Goal: Task Accomplishment & Management: Manage account settings

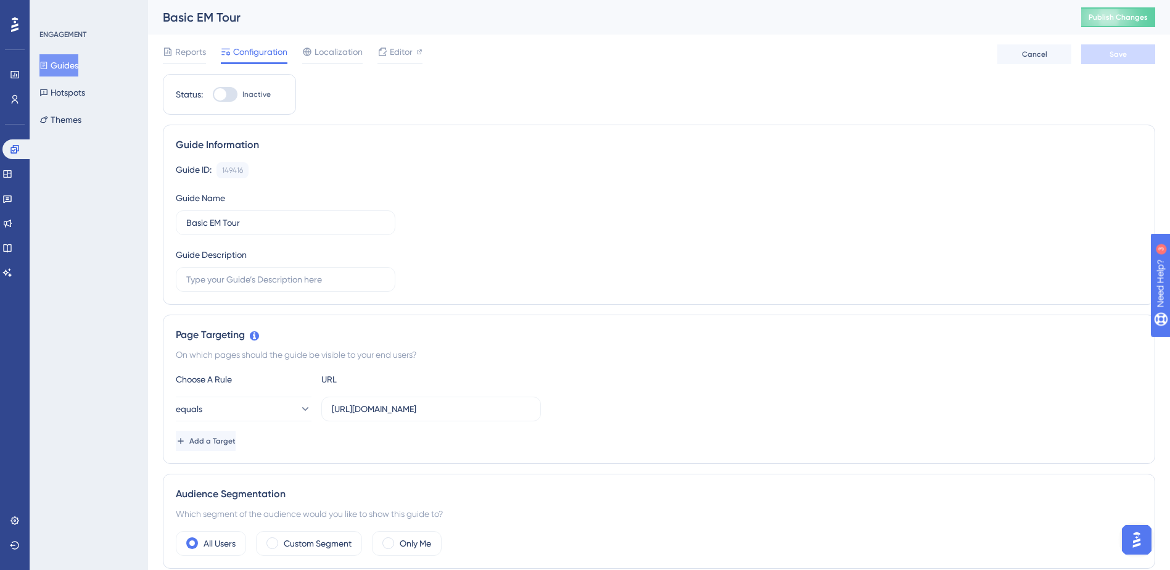
click at [220, 96] on div at bounding box center [220, 94] width 12 height 12
click at [213, 95] on input "Inactive" at bounding box center [212, 94] width 1 height 1
click at [220, 96] on div at bounding box center [225, 94] width 25 height 15
click at [213, 95] on input "Active" at bounding box center [212, 94] width 1 height 1
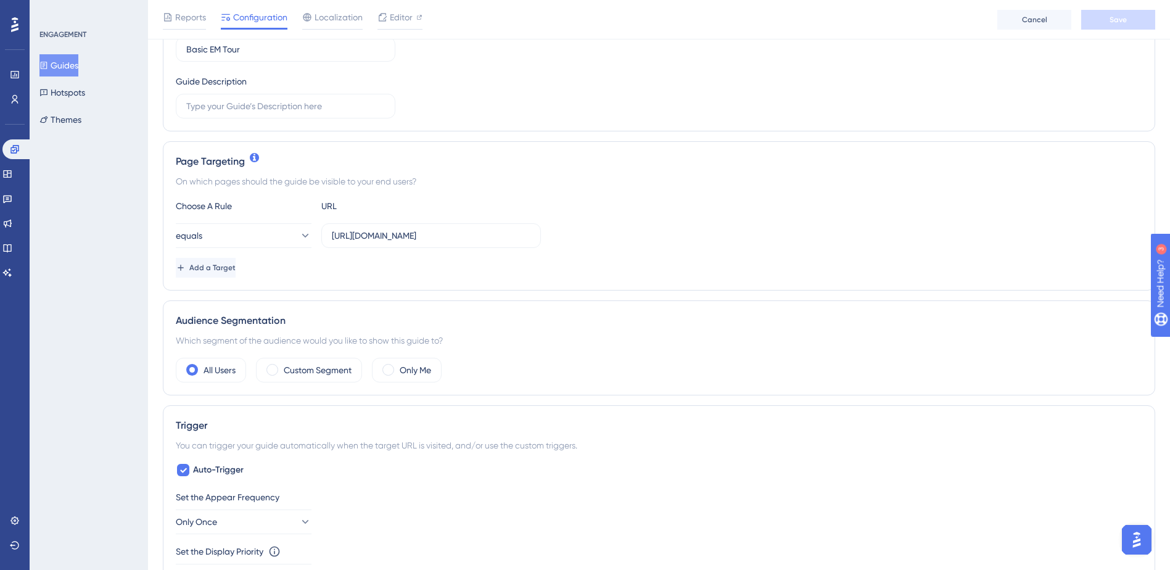
scroll to position [185, 0]
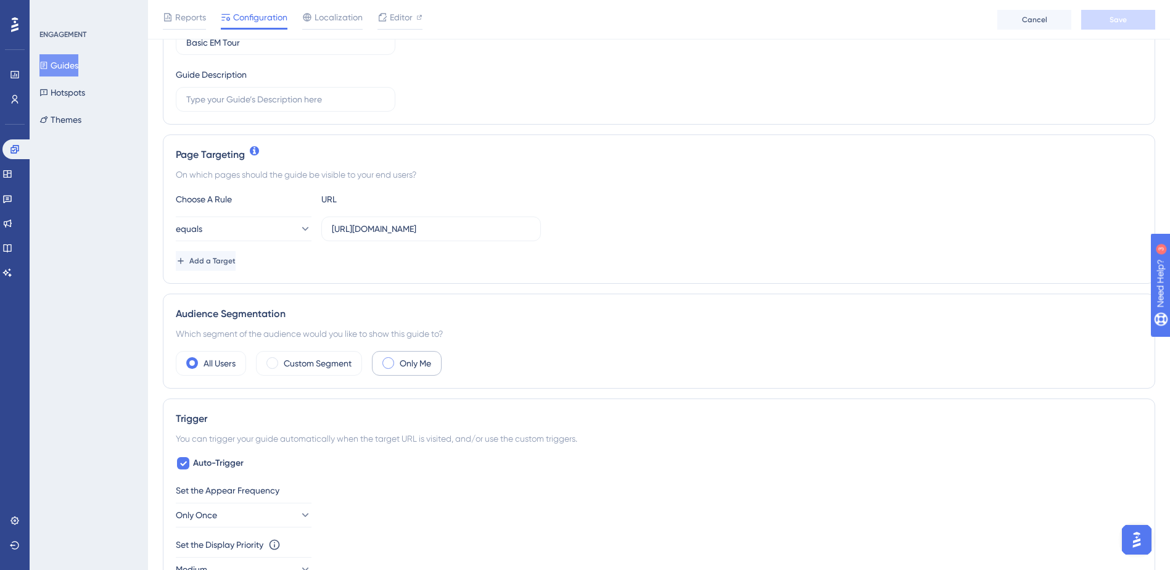
click at [396, 363] on div "Only Me" at bounding box center [407, 363] width 70 height 25
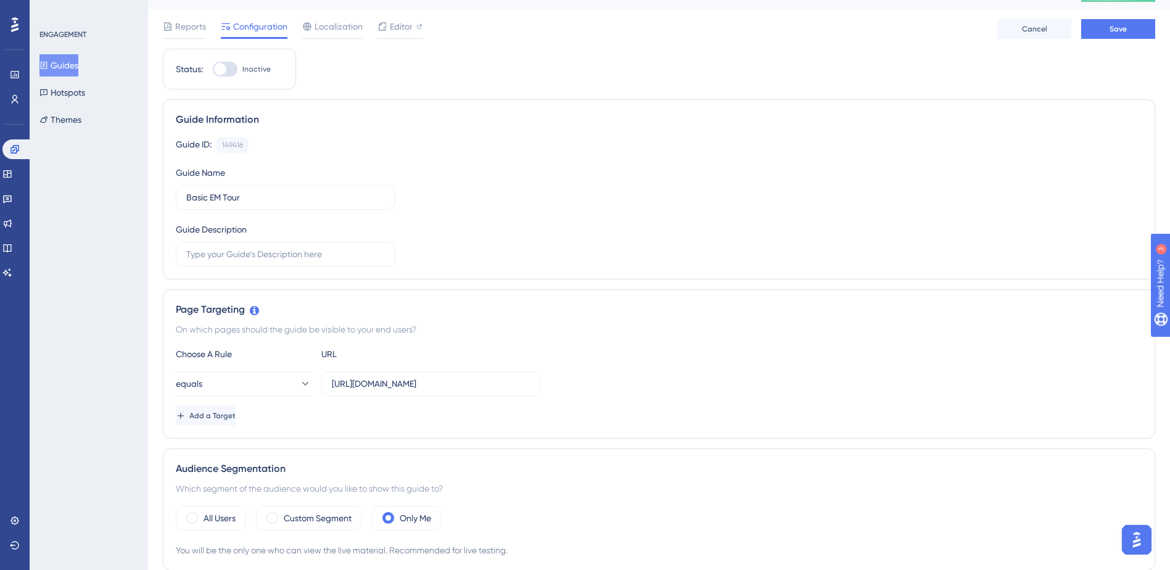
scroll to position [0, 0]
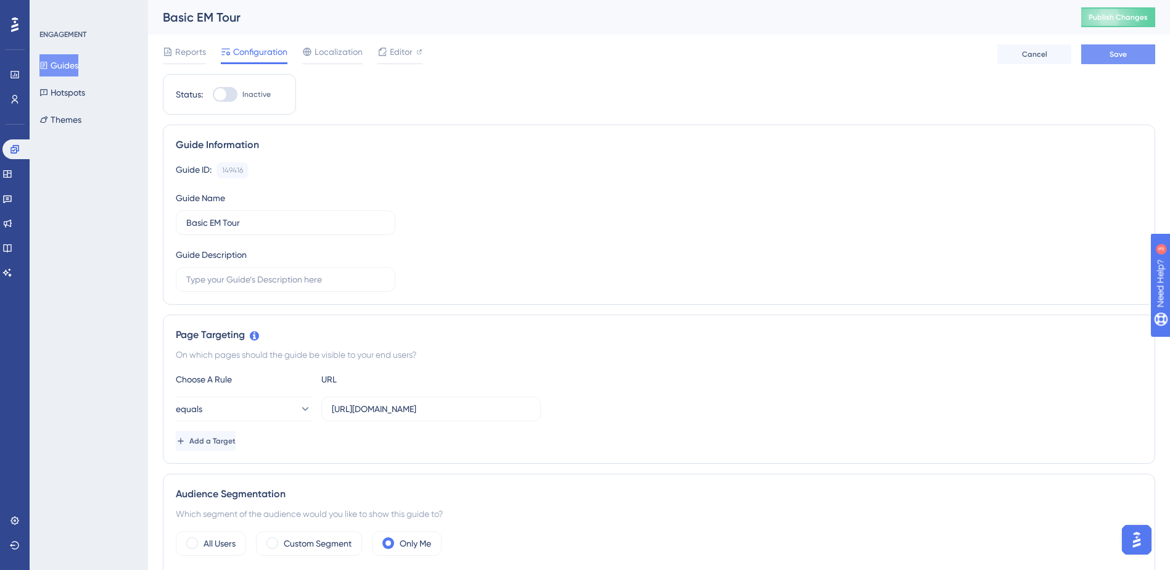
click at [1129, 57] on button "Save" at bounding box center [1118, 54] width 74 height 20
click at [225, 96] on div at bounding box center [220, 94] width 12 height 12
click at [213, 95] on input "Inactive" at bounding box center [212, 94] width 1 height 1
checkbox input "true"
click at [1125, 59] on span "Save" at bounding box center [1117, 54] width 17 height 10
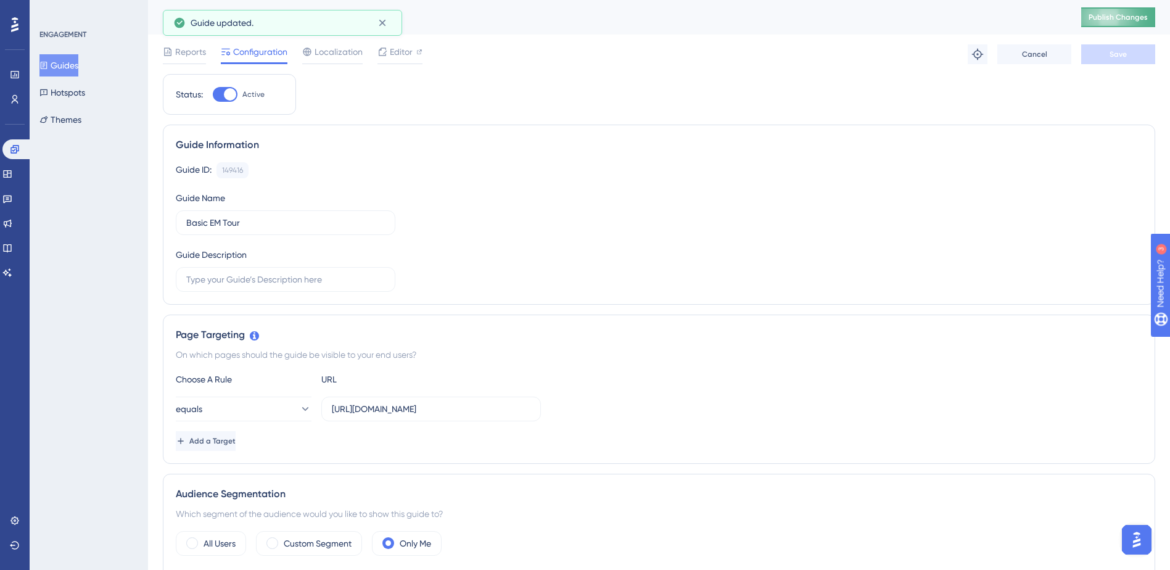
click at [1130, 18] on span "Publish Changes" at bounding box center [1117, 17] width 59 height 10
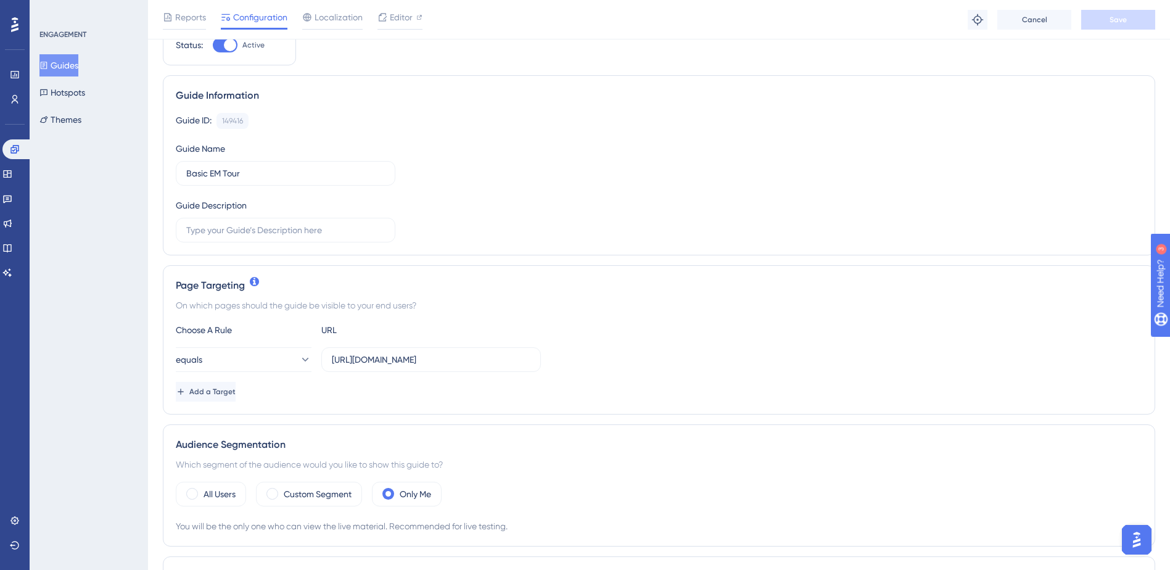
scroll to position [92, 0]
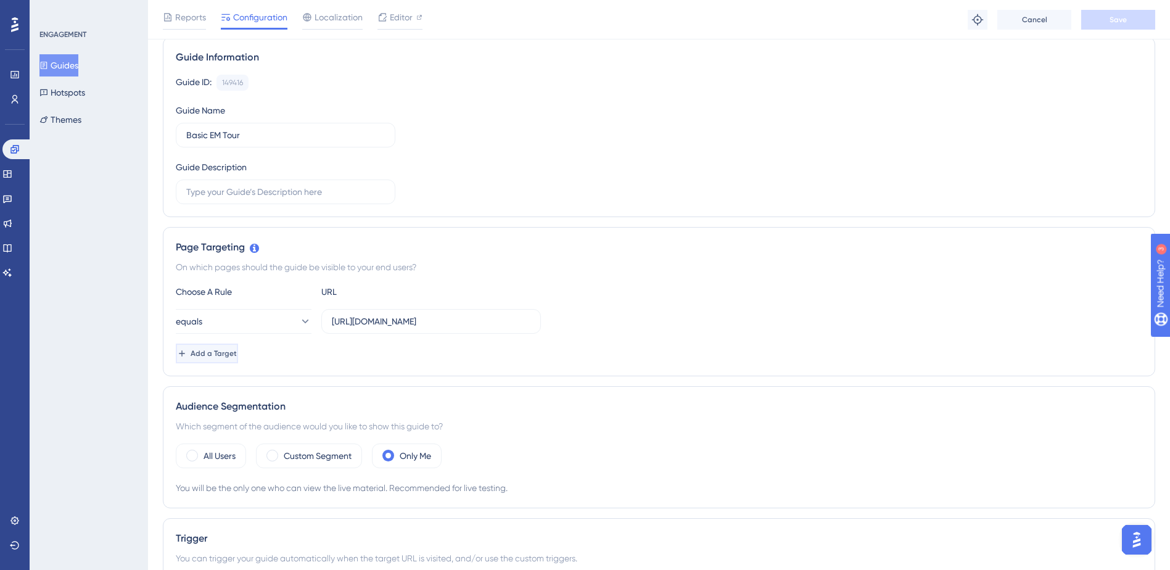
click at [234, 350] on span "Add a Target" at bounding box center [214, 353] width 46 height 10
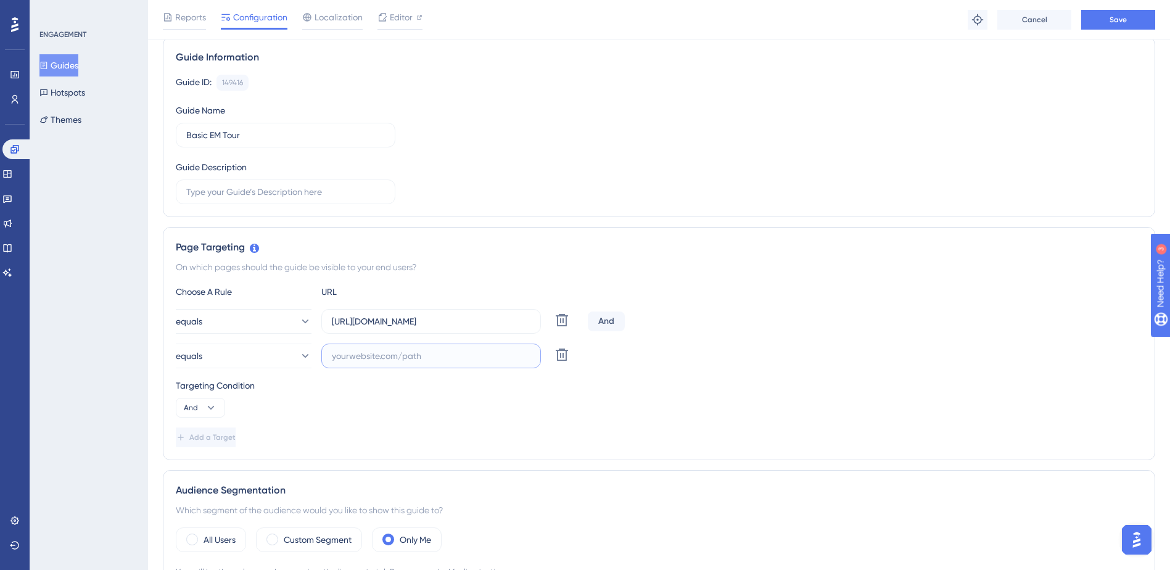
click at [337, 353] on input "text" at bounding box center [431, 356] width 199 height 14
paste input "https://app.sensorfact.nl/electricity/analysis/energy"
type input "https://app.sensorfact.nl/electricity/analysis/energy"
click at [210, 403] on icon at bounding box center [211, 407] width 12 height 12
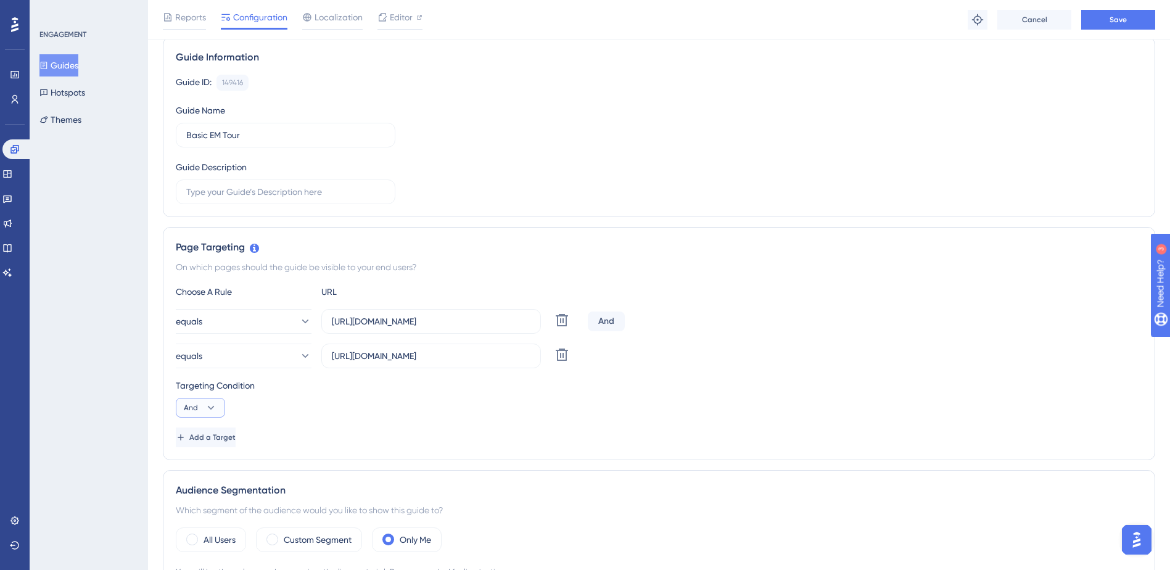
scroll to position [0, 0]
click at [207, 437] on div "And And" at bounding box center [200, 442] width 23 height 25
drag, startPoint x: 235, startPoint y: 433, endPoint x: 273, endPoint y: 427, distance: 38.8
click at [236, 434] on span "Add a Target" at bounding box center [212, 437] width 46 height 10
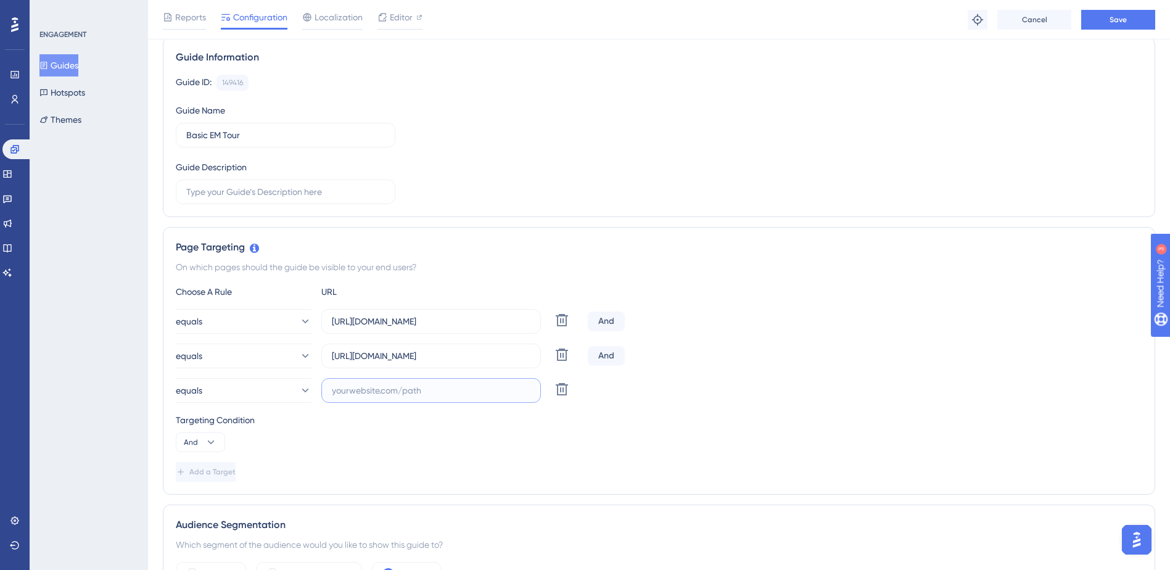
click at [370, 392] on input "text" at bounding box center [431, 390] width 199 height 14
click at [416, 393] on input "text" at bounding box center [431, 390] width 199 height 14
paste input "https://app.sensorfact.nl/electricity/analysis/energy-balance"
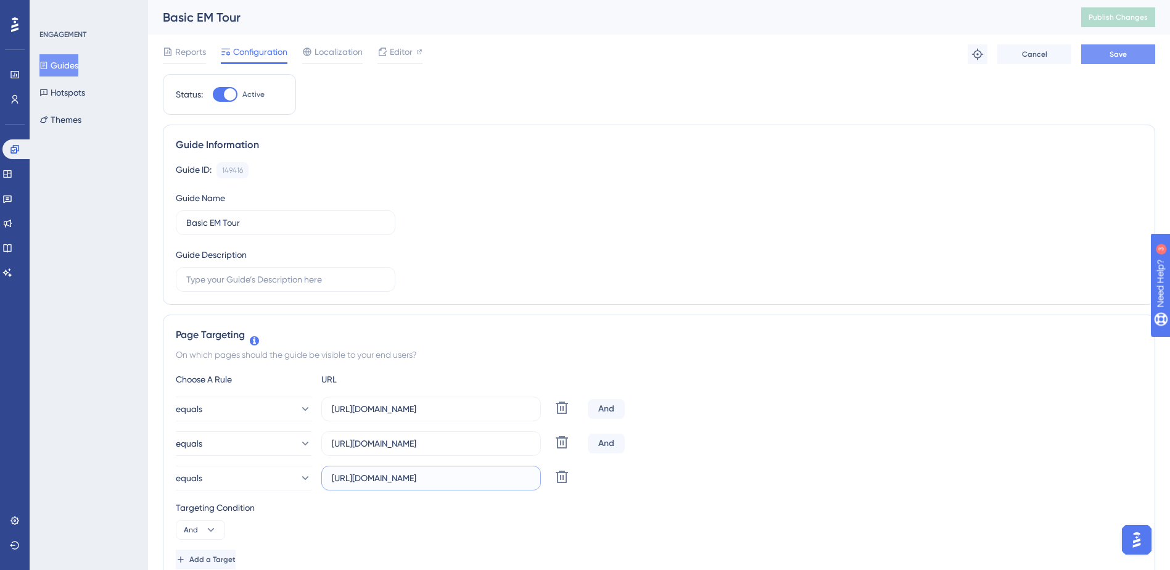
type input "https://app.sensorfact.nl/electricity/analysis/energy-balance"
click at [1110, 62] on button "Save" at bounding box center [1118, 54] width 74 height 20
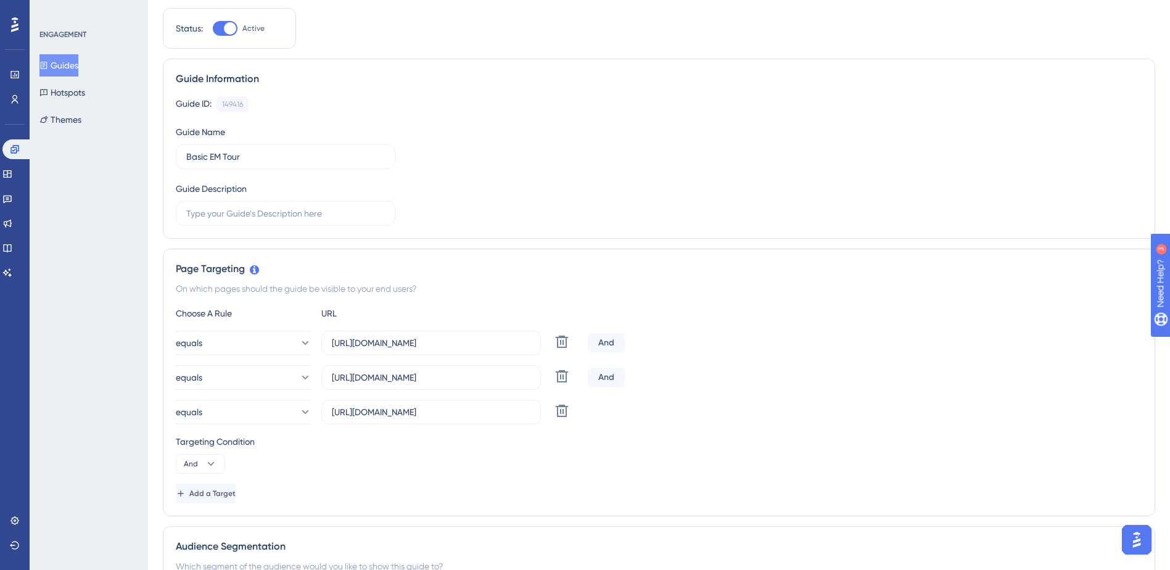
scroll to position [185, 0]
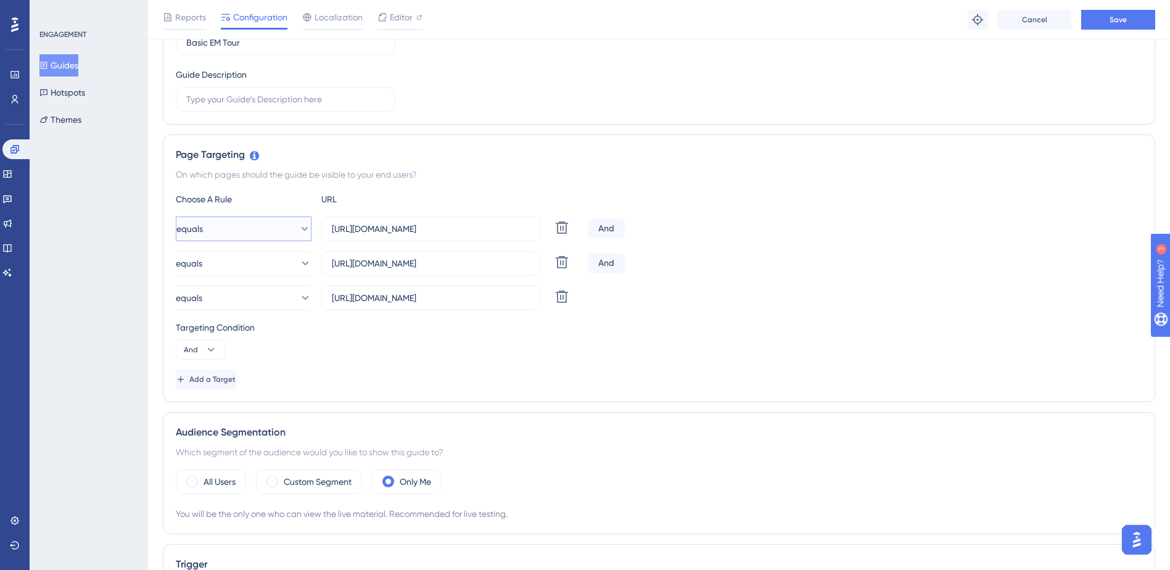
click at [303, 232] on button "equals" at bounding box center [244, 228] width 136 height 25
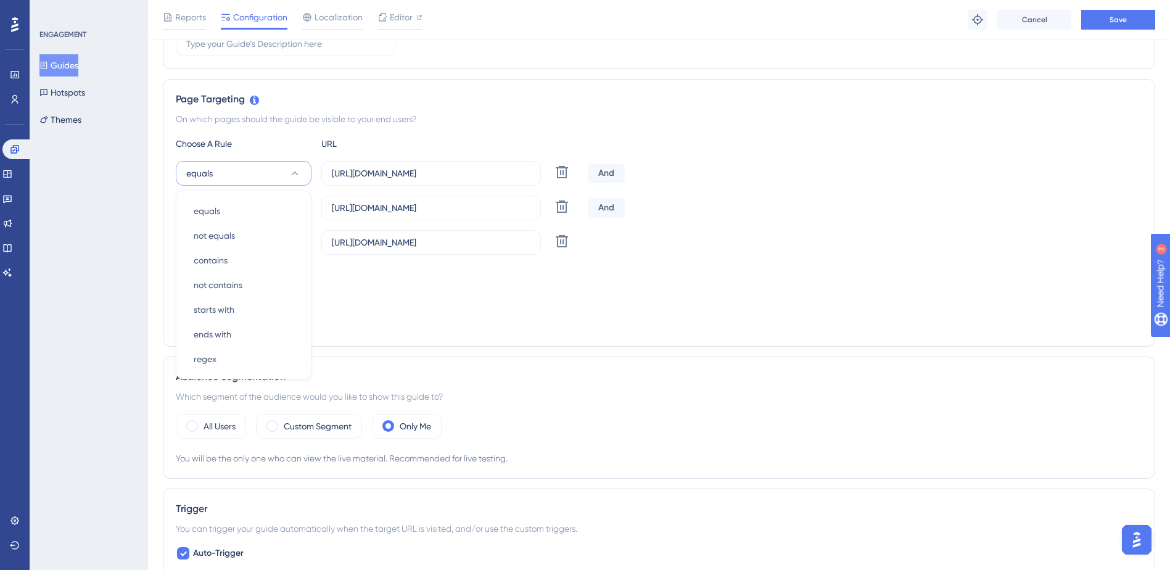
click at [602, 168] on div "And" at bounding box center [606, 173] width 37 height 20
click at [603, 175] on div "And" at bounding box center [606, 173] width 37 height 20
click at [621, 175] on div "And" at bounding box center [606, 173] width 37 height 20
click at [200, 287] on button "And" at bounding box center [200, 294] width 49 height 20
click at [201, 355] on div "Or Or" at bounding box center [200, 354] width 23 height 25
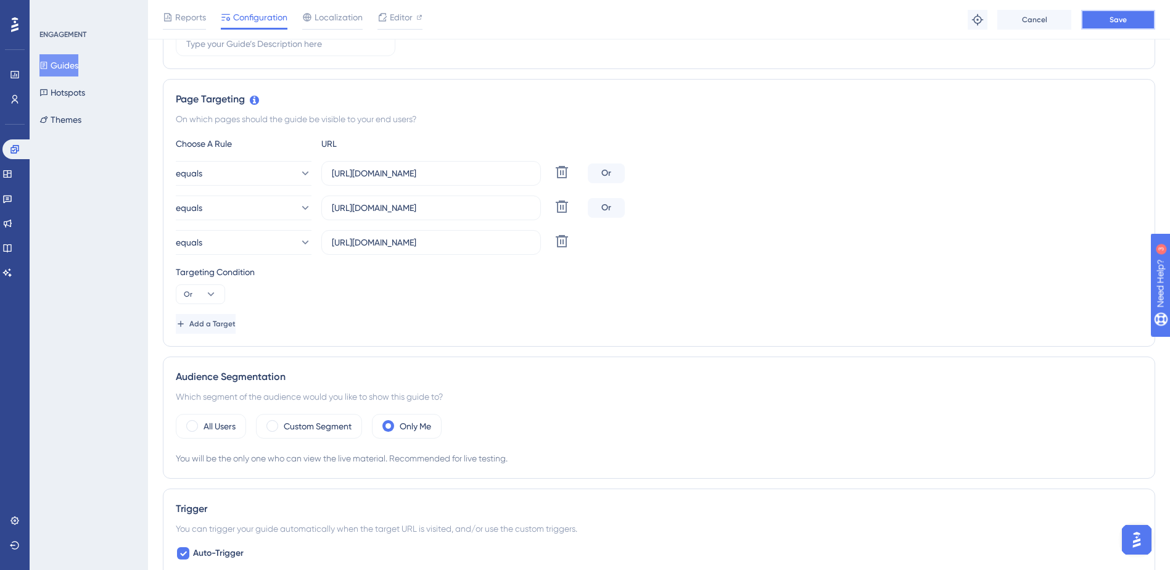
click at [1109, 22] on span "Save" at bounding box center [1117, 20] width 17 height 10
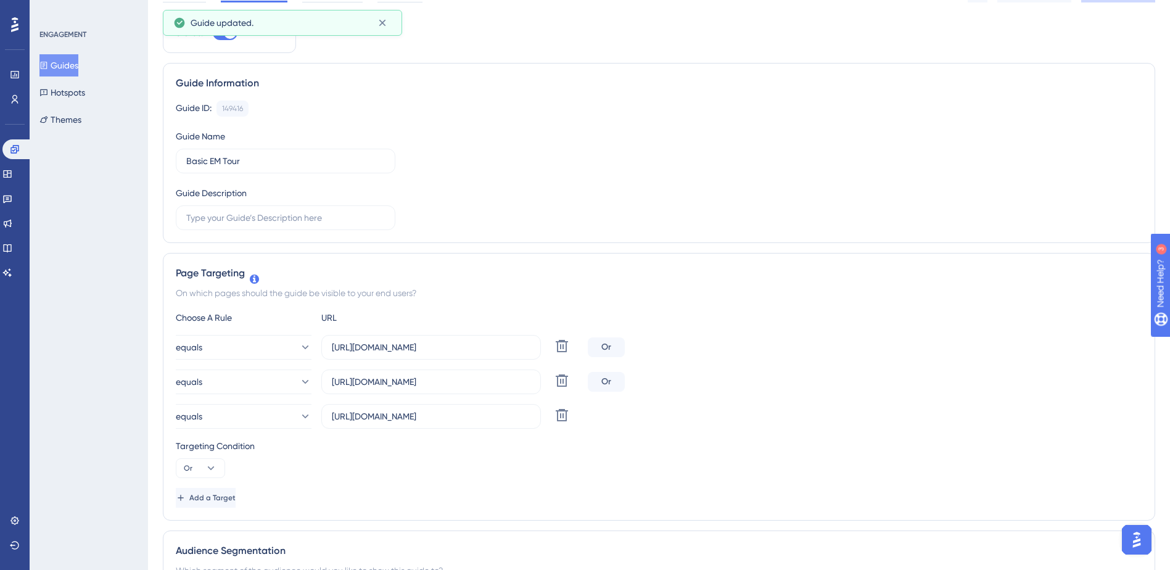
scroll to position [0, 0]
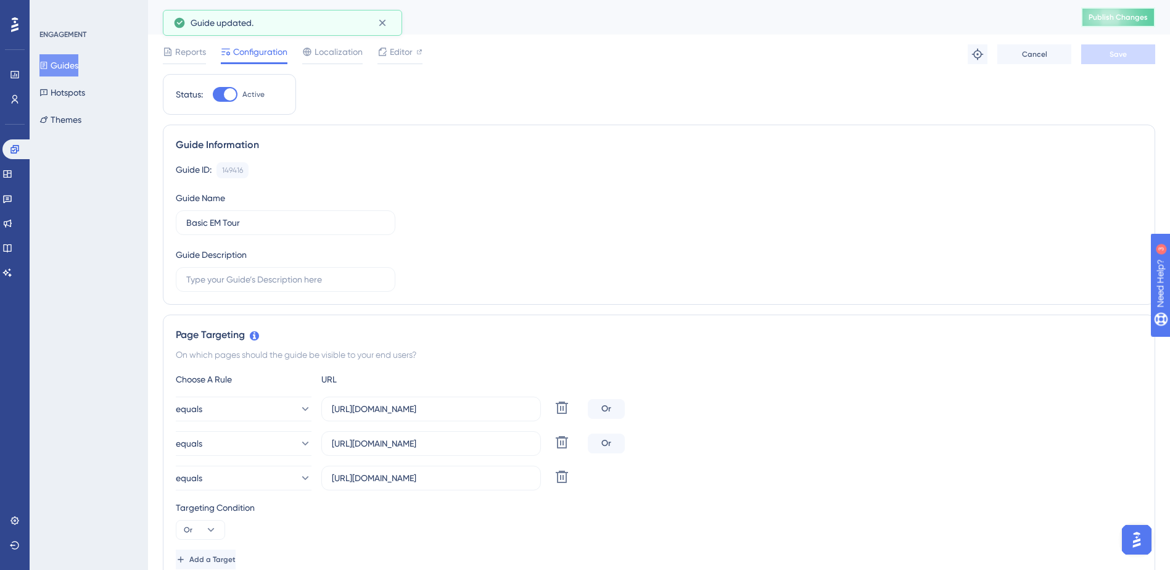
click at [1145, 22] on span "Publish Changes" at bounding box center [1117, 17] width 59 height 10
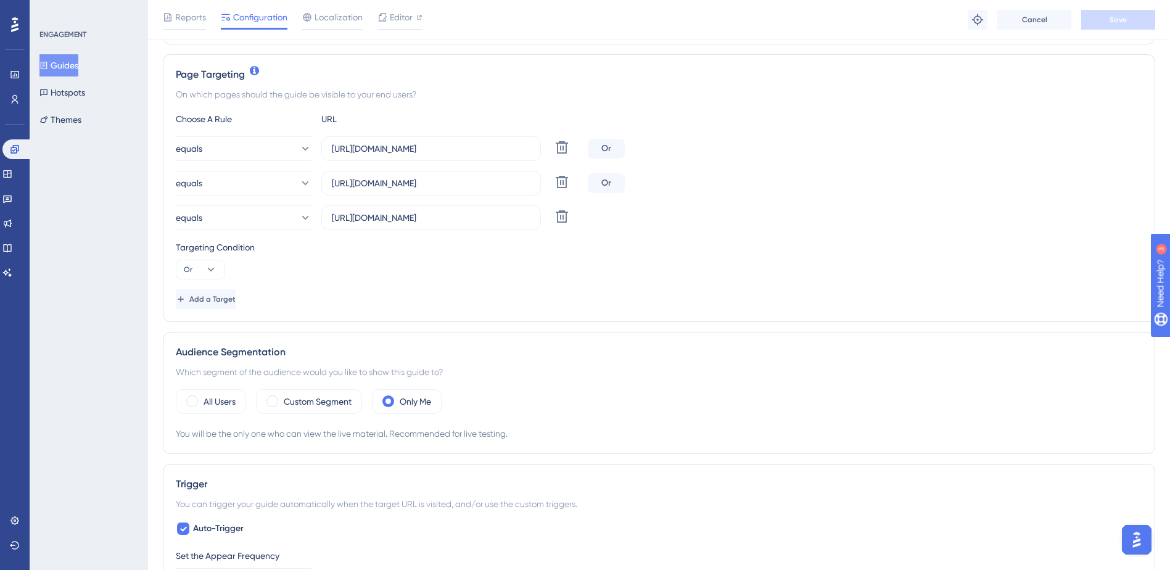
scroll to position [462, 0]
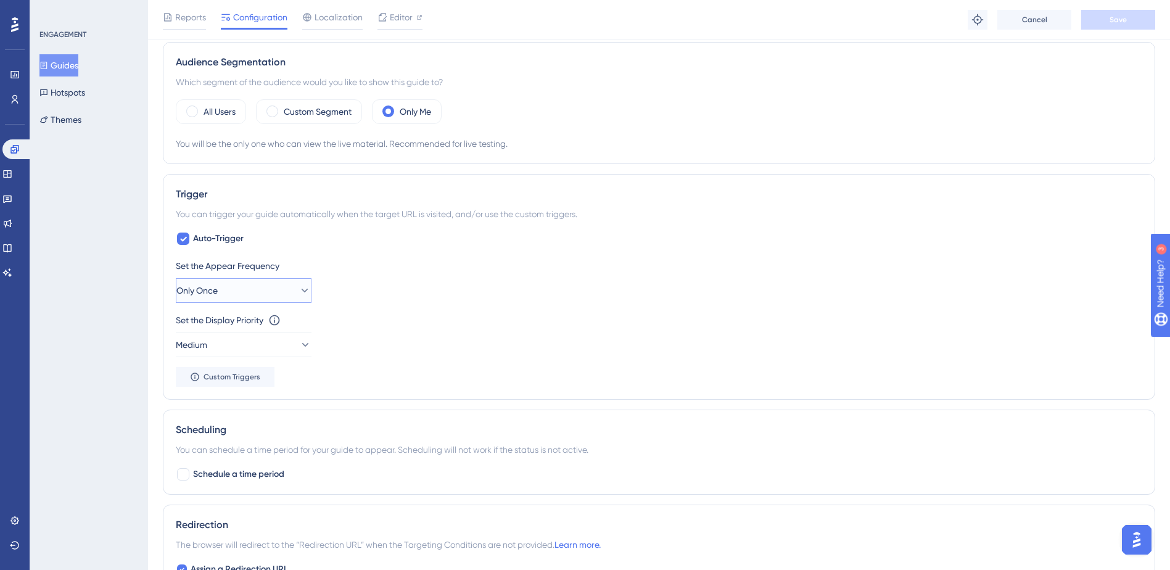
click at [251, 294] on button "Only Once" at bounding box center [244, 290] width 136 height 25
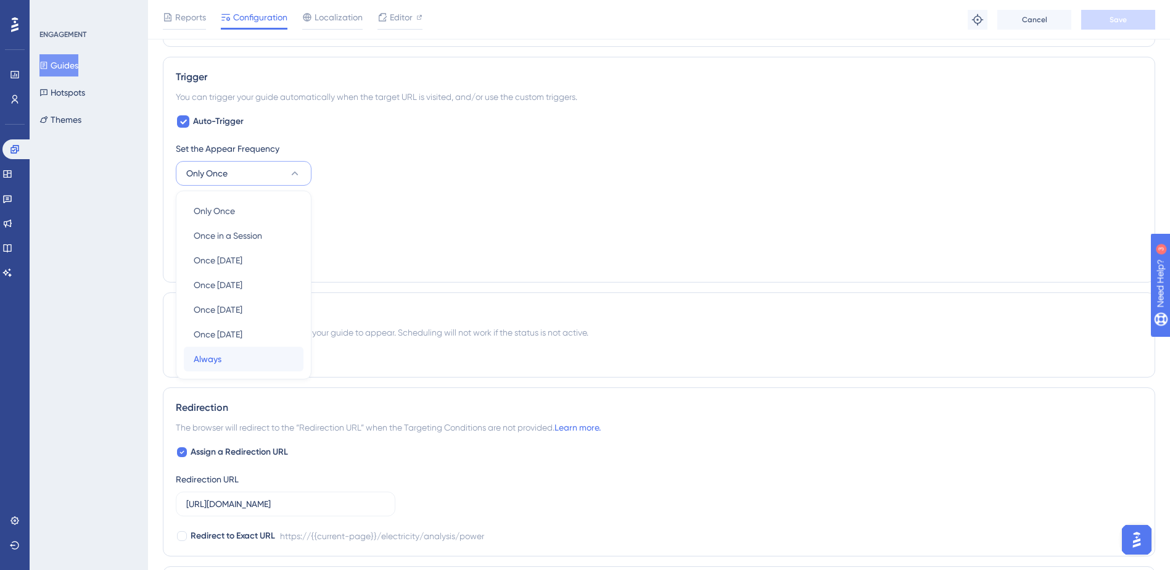
click at [266, 358] on div "Always Always" at bounding box center [244, 359] width 100 height 25
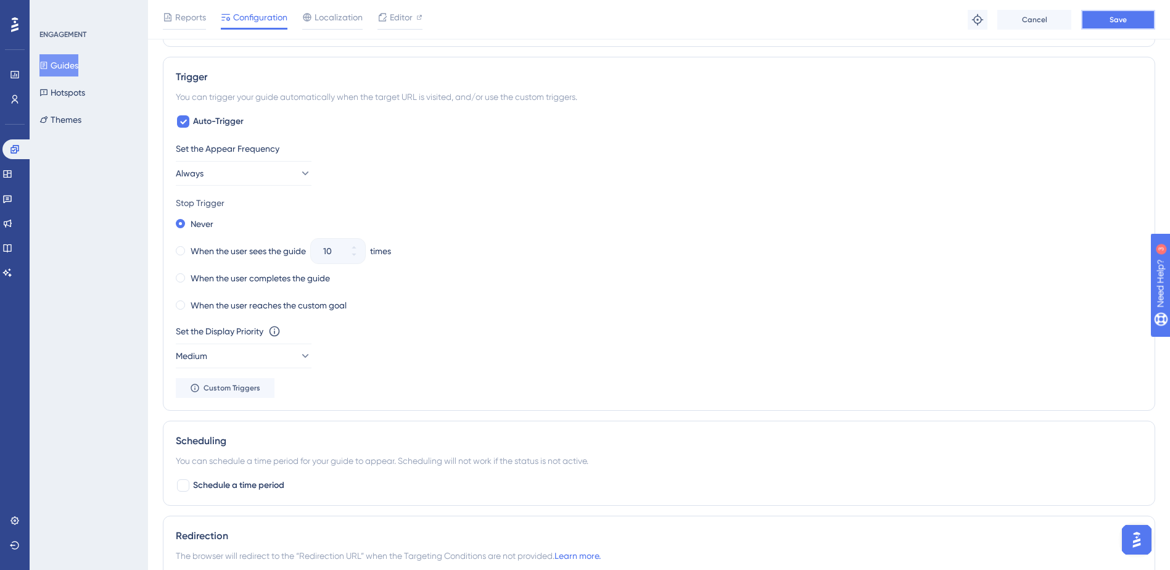
click at [1128, 11] on button "Save" at bounding box center [1118, 20] width 74 height 20
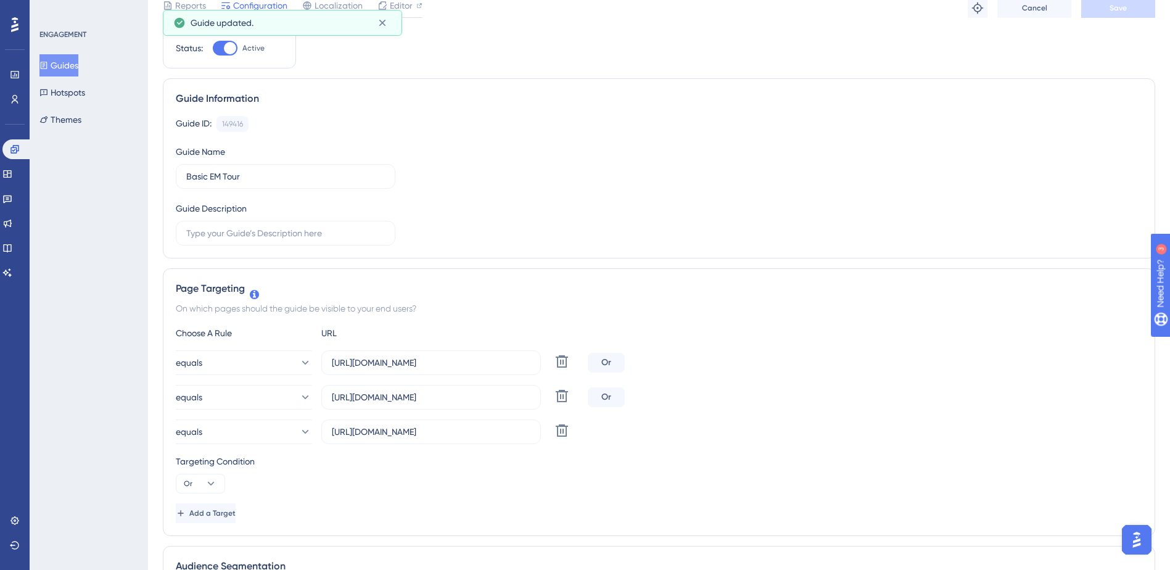
scroll to position [0, 0]
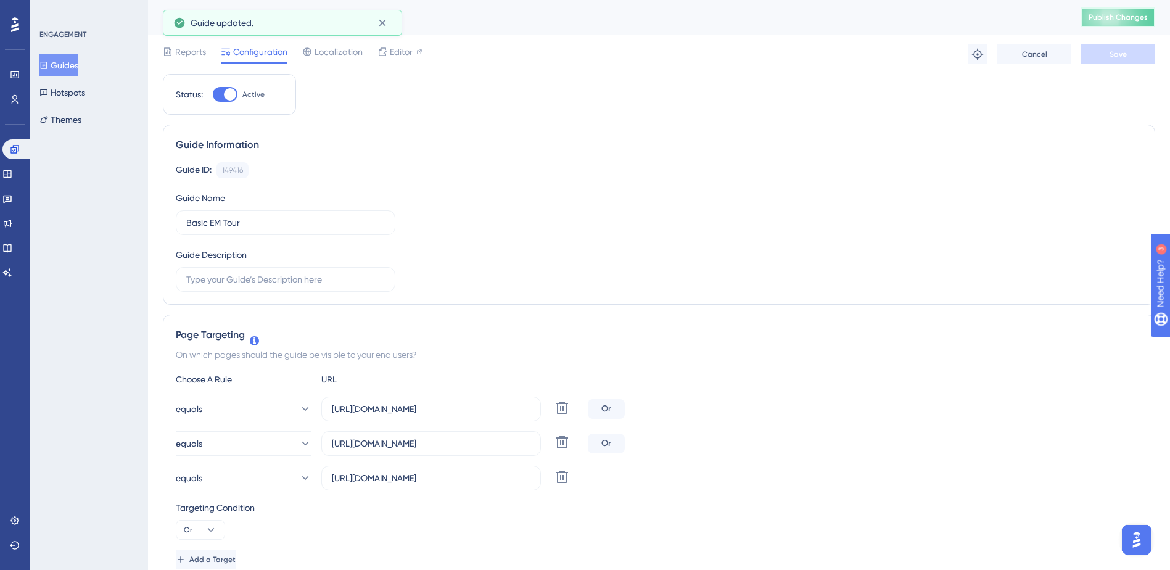
click at [1113, 18] on span "Publish Changes" at bounding box center [1117, 17] width 59 height 10
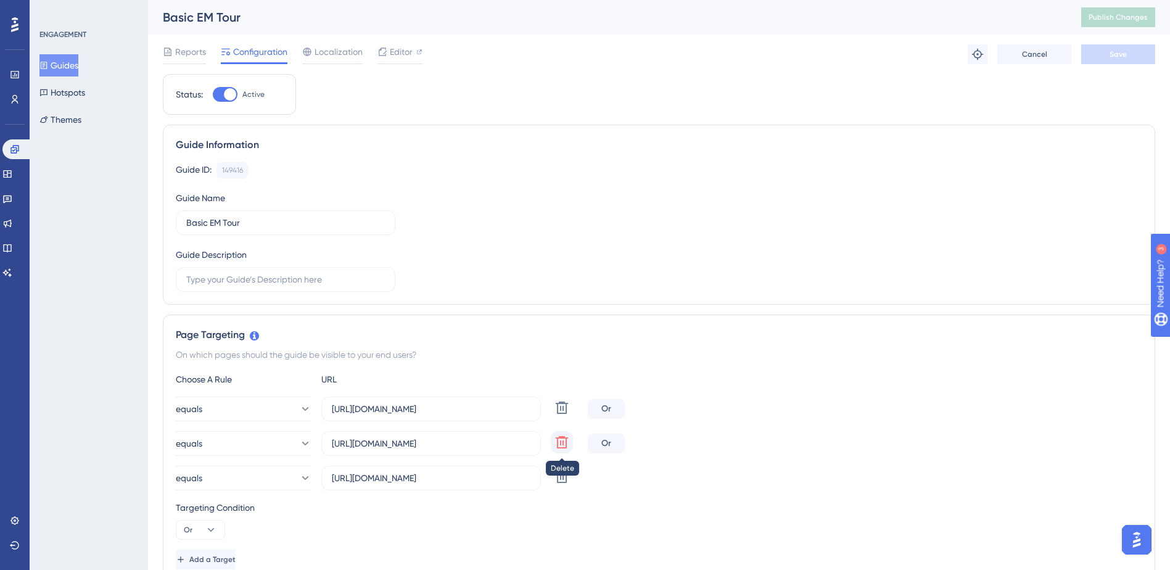
click at [567, 415] on icon at bounding box center [561, 407] width 15 height 15
type input "https://app.sensorfact.nl/electricity/analysis/energy-balance"
click at [567, 415] on icon at bounding box center [561, 407] width 15 height 15
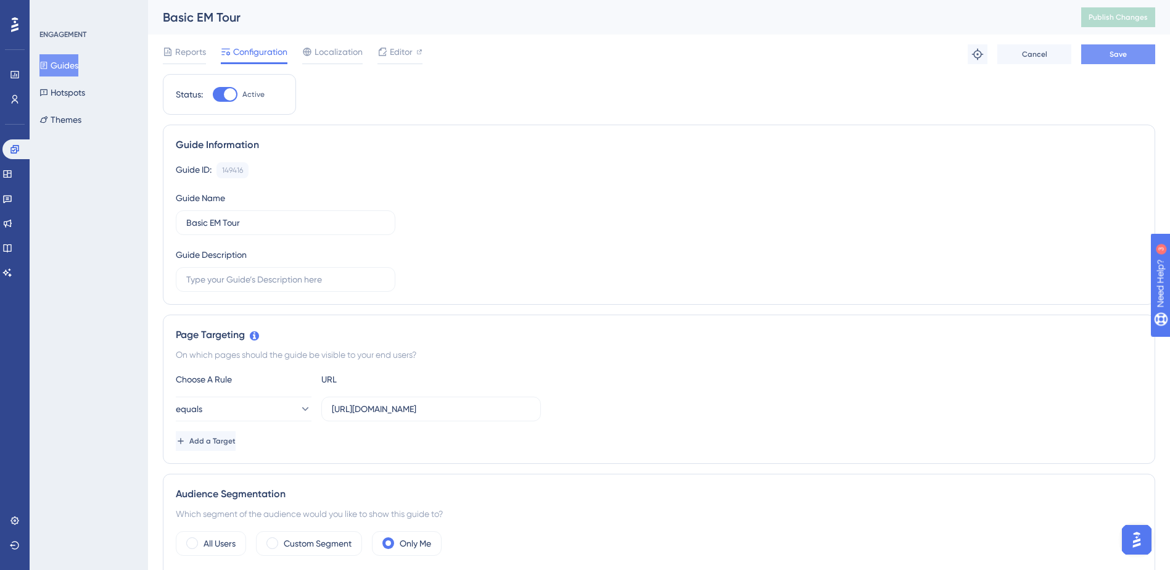
click at [1123, 60] on button "Save" at bounding box center [1118, 54] width 74 height 20
click at [78, 60] on button "Guides" at bounding box center [58, 65] width 39 height 22
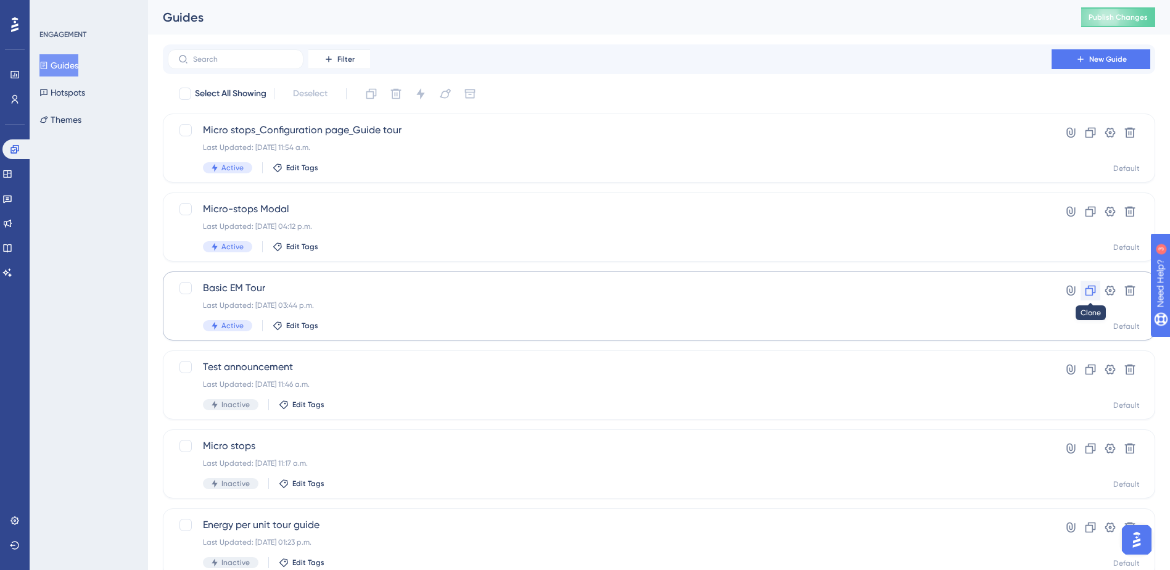
click at [1091, 290] on icon at bounding box center [1090, 290] width 12 height 12
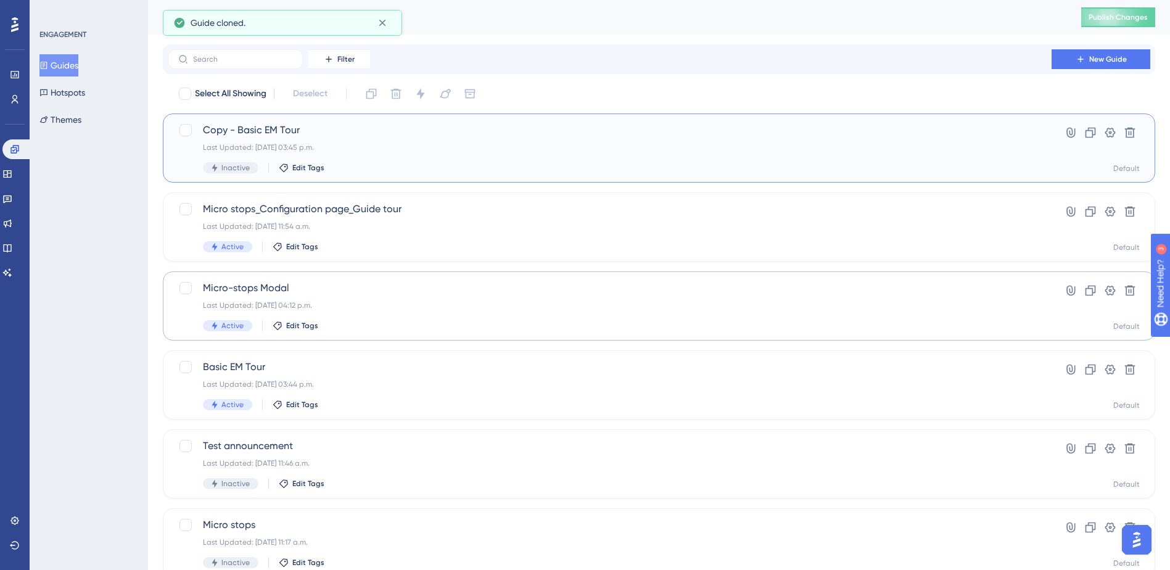
click at [301, 129] on span "Copy - Basic EM Tour" at bounding box center [609, 130] width 813 height 15
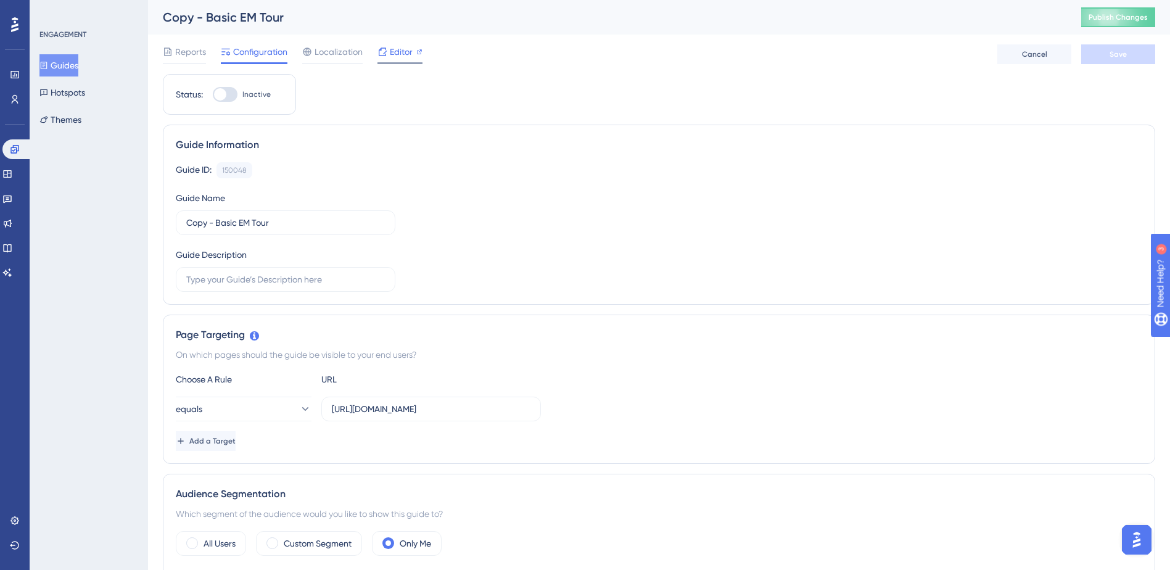
click at [383, 56] on icon at bounding box center [382, 52] width 10 height 10
click at [75, 57] on button "Guides" at bounding box center [58, 65] width 39 height 22
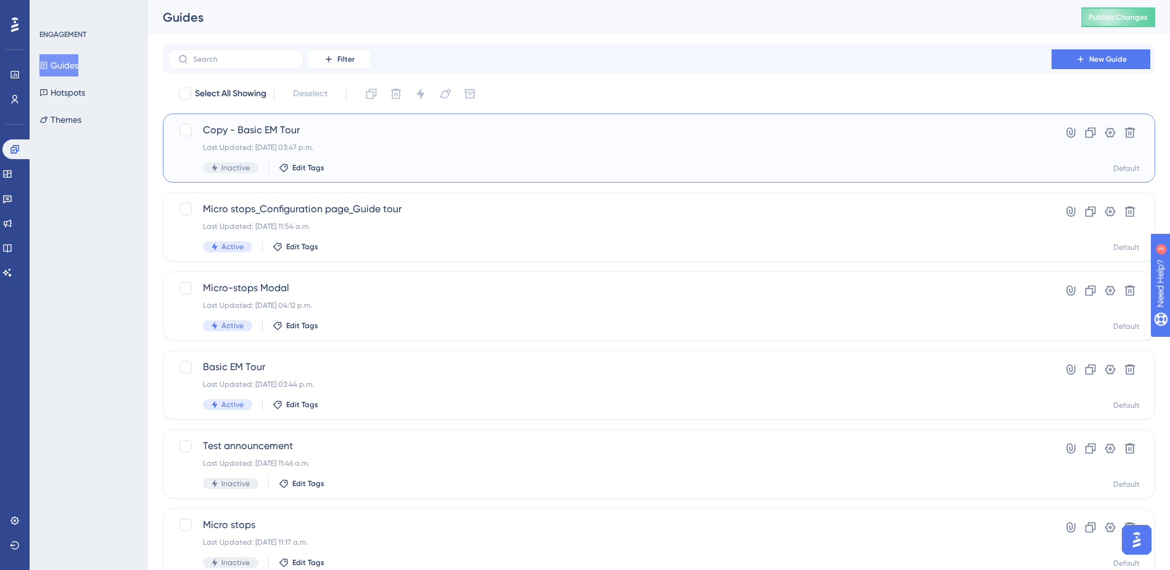
click at [298, 134] on span "Copy - Basic EM Tour" at bounding box center [609, 130] width 813 height 15
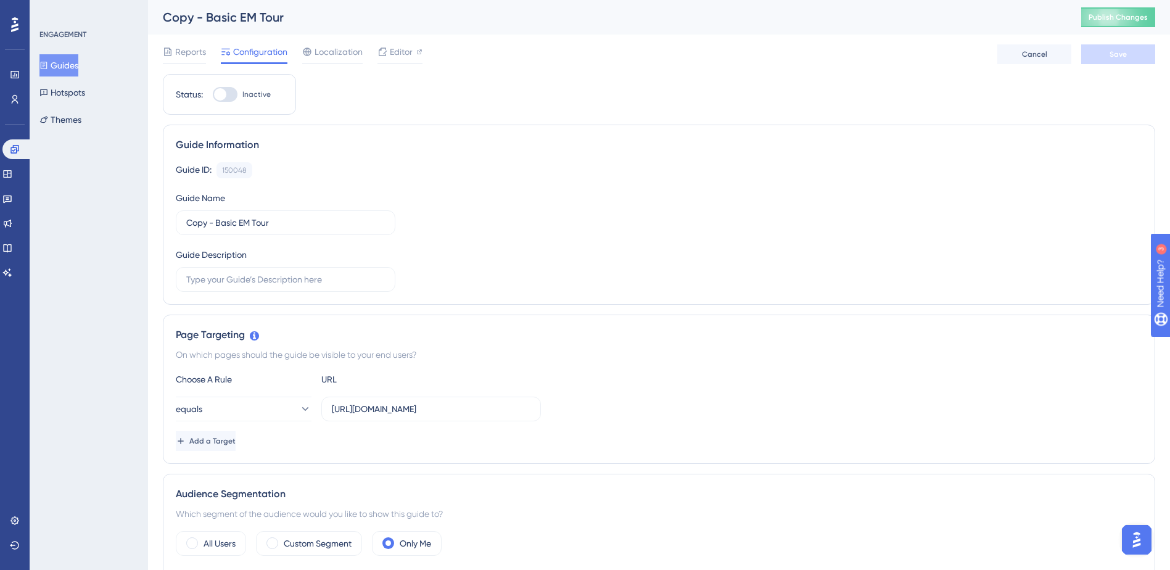
click at [234, 15] on div "Copy - Basic EM Tour" at bounding box center [606, 17] width 887 height 17
click at [204, 17] on div "Copy - Basic EM Tour" at bounding box center [606, 17] width 887 height 17
click at [220, 17] on div "Copy - Basic EM Tour" at bounding box center [606, 17] width 887 height 17
click at [293, 221] on input "Copy - Basic EM Tour" at bounding box center [285, 223] width 199 height 14
drag, startPoint x: 218, startPoint y: 222, endPoint x: 161, endPoint y: 219, distance: 57.4
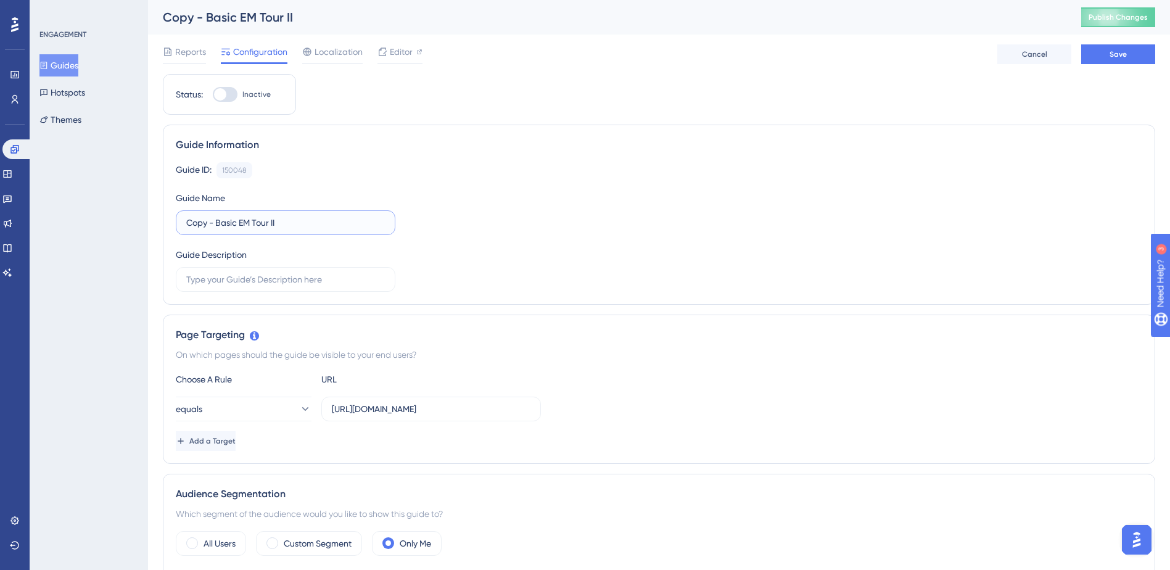
type input "Basic EM Tour Part II"
click at [1140, 58] on button "Save" at bounding box center [1118, 54] width 74 height 20
click at [72, 55] on button "Guides" at bounding box center [58, 65] width 39 height 22
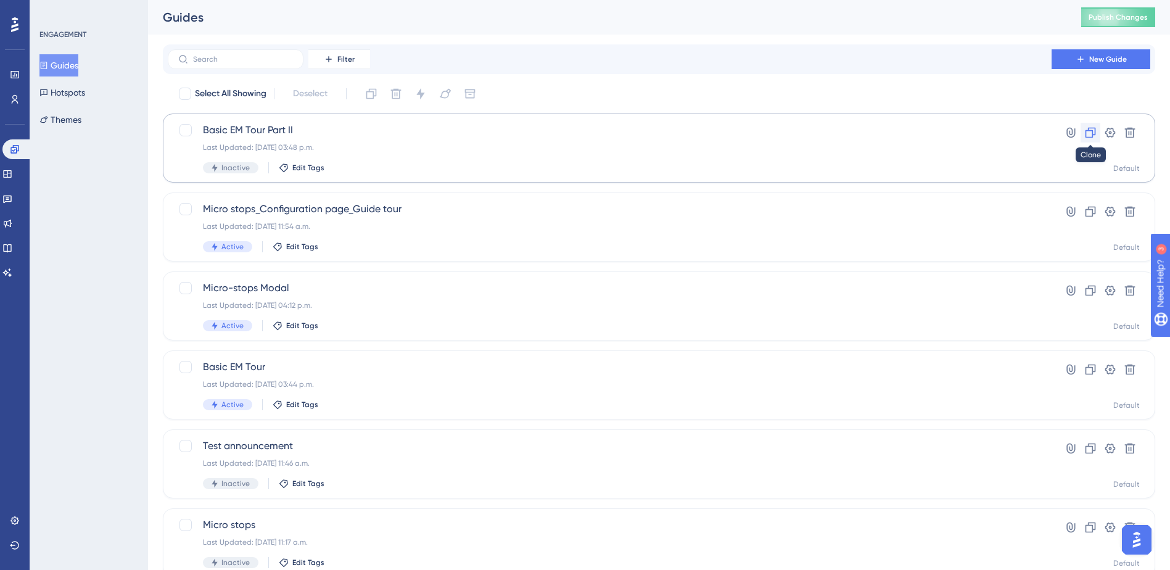
click at [1097, 126] on button at bounding box center [1090, 133] width 20 height 20
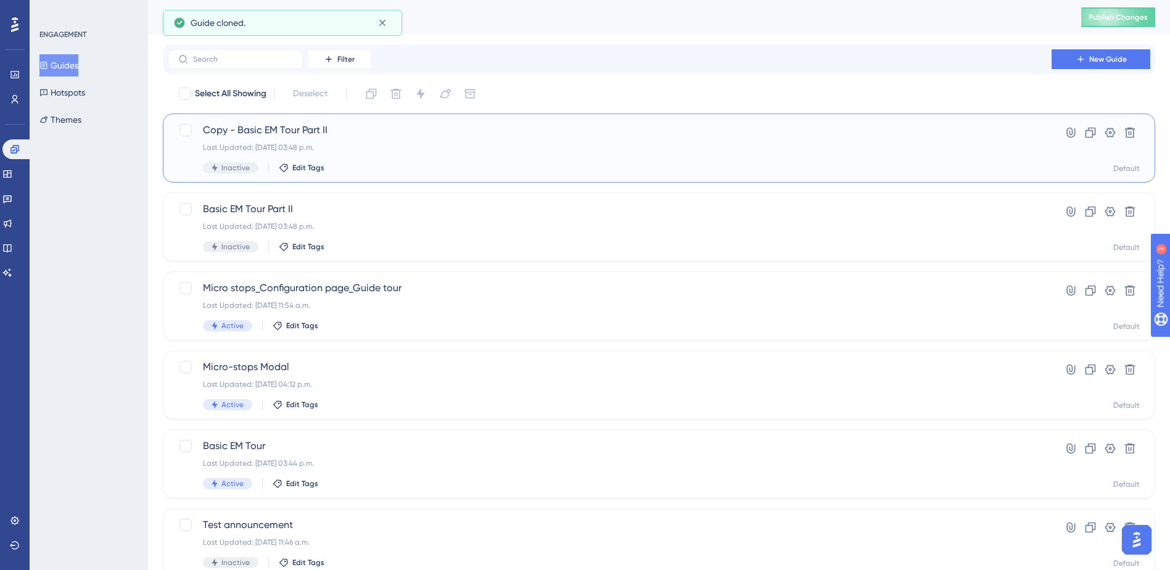
click at [269, 123] on span "Copy - Basic EM Tour Part II" at bounding box center [609, 130] width 813 height 15
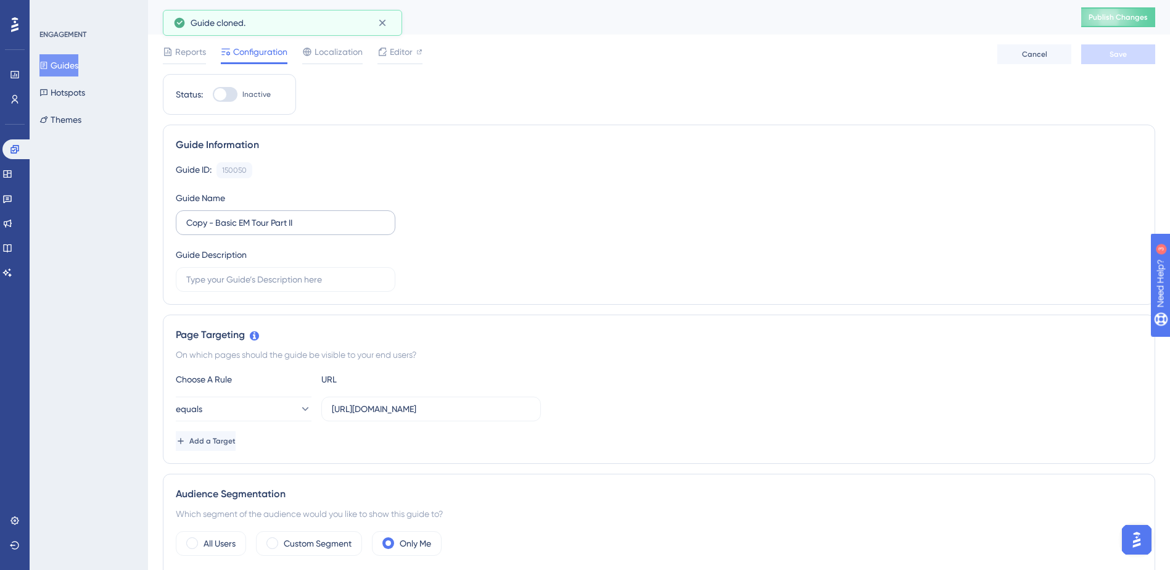
click at [312, 212] on label "Copy - Basic EM Tour Part II" at bounding box center [285, 222] width 219 height 25
click at [312, 216] on input "Copy - Basic EM Tour Part II" at bounding box center [285, 223] width 199 height 14
drag, startPoint x: 215, startPoint y: 221, endPoint x: 166, endPoint y: 212, distance: 49.0
click at [166, 215] on div "Guide Information Guide ID: 150050 Copy Guide Name Copy - Basic EM Tour Part II…" at bounding box center [659, 215] width 992 height 180
type input "Basic EM Tour Part III"
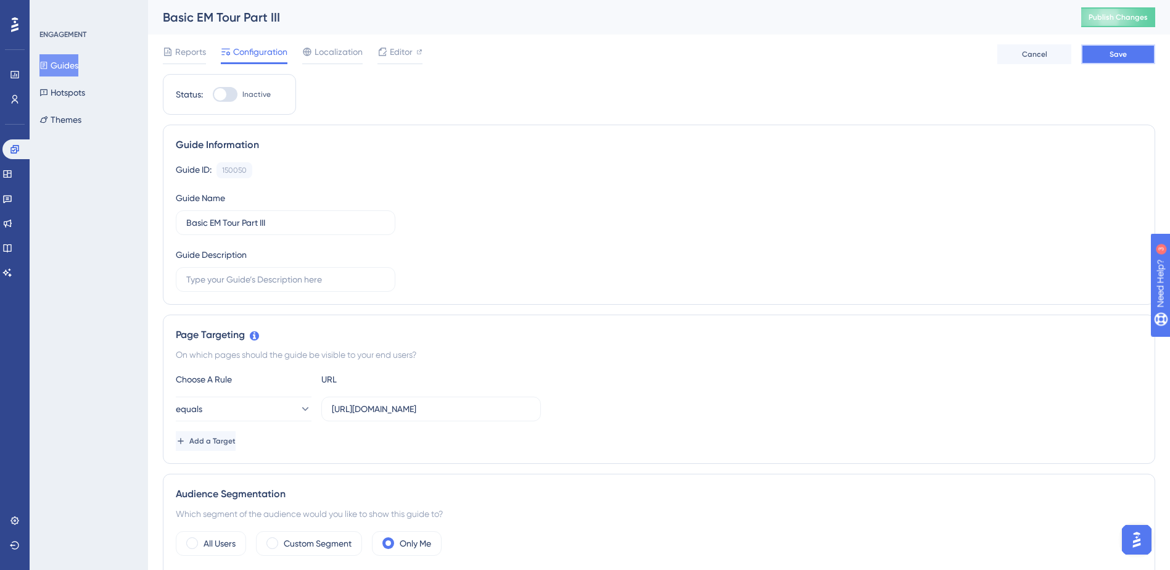
click at [1117, 55] on span "Save" at bounding box center [1117, 54] width 17 height 10
click at [399, 52] on span "Editor" at bounding box center [401, 51] width 23 height 15
click at [522, 412] on input "https://app.sensorfact.nl/electricity/analysis/power" at bounding box center [431, 409] width 199 height 14
type input "https://app.sensorfact.nl/electricity/analysis/energy-balance"
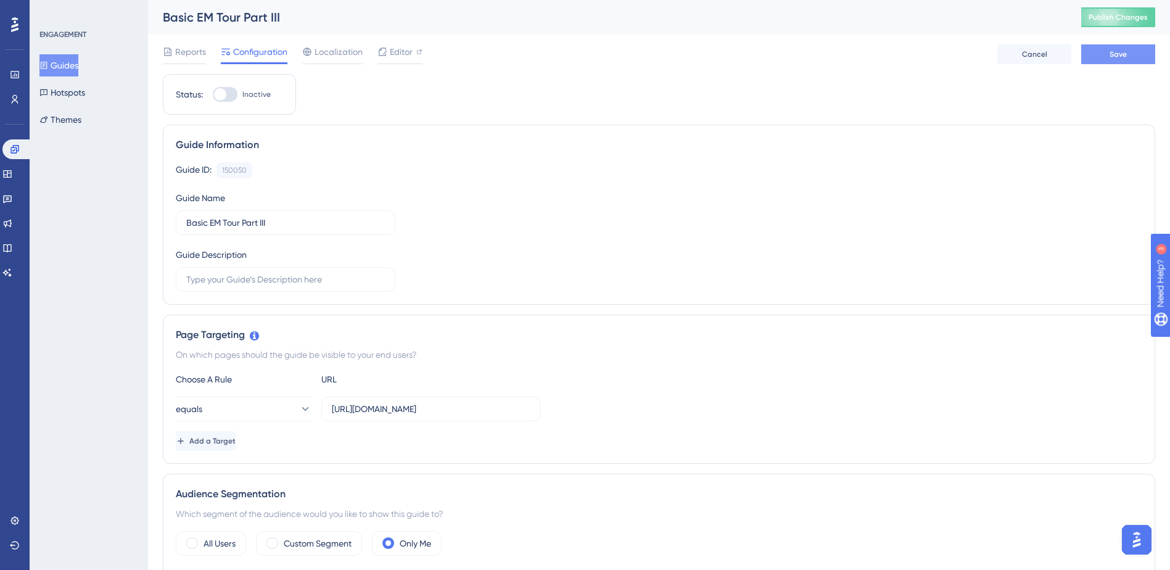
click at [1102, 57] on button "Save" at bounding box center [1118, 54] width 74 height 20
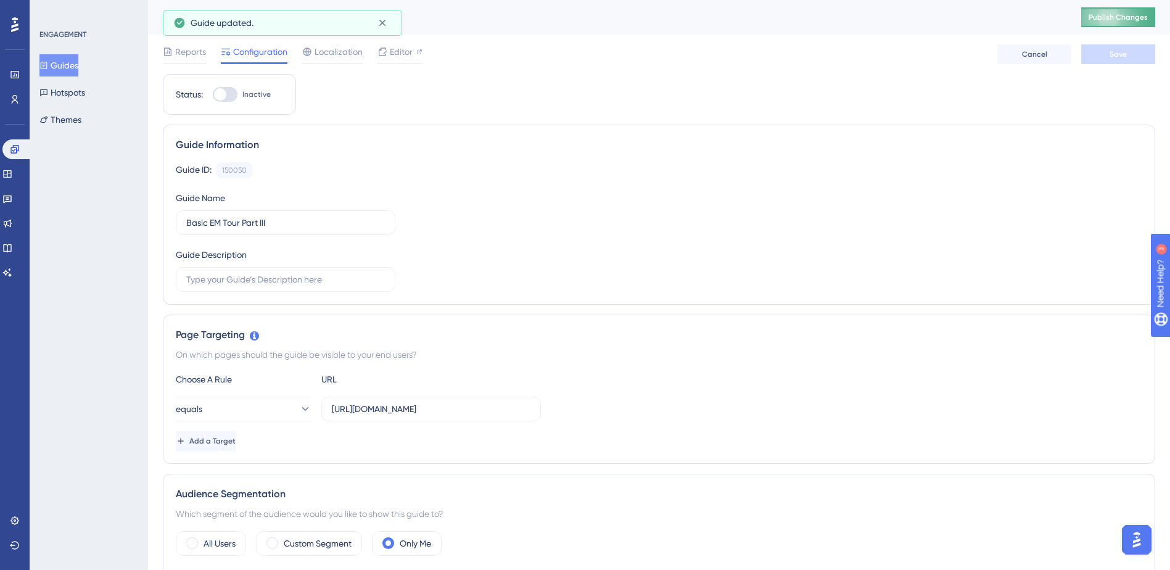
click at [1121, 19] on button "Publish Changes" at bounding box center [1118, 17] width 74 height 20
click at [57, 65] on button "Guides" at bounding box center [58, 65] width 39 height 22
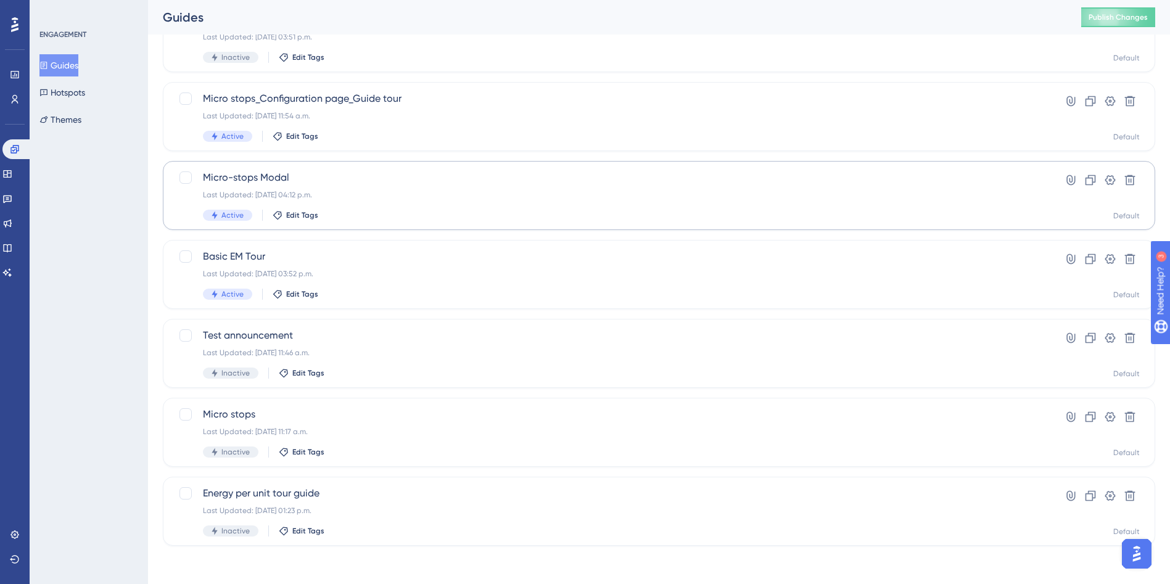
scroll to position [191, 0]
click at [333, 180] on span "Micro-stops Modal" at bounding box center [609, 176] width 813 height 15
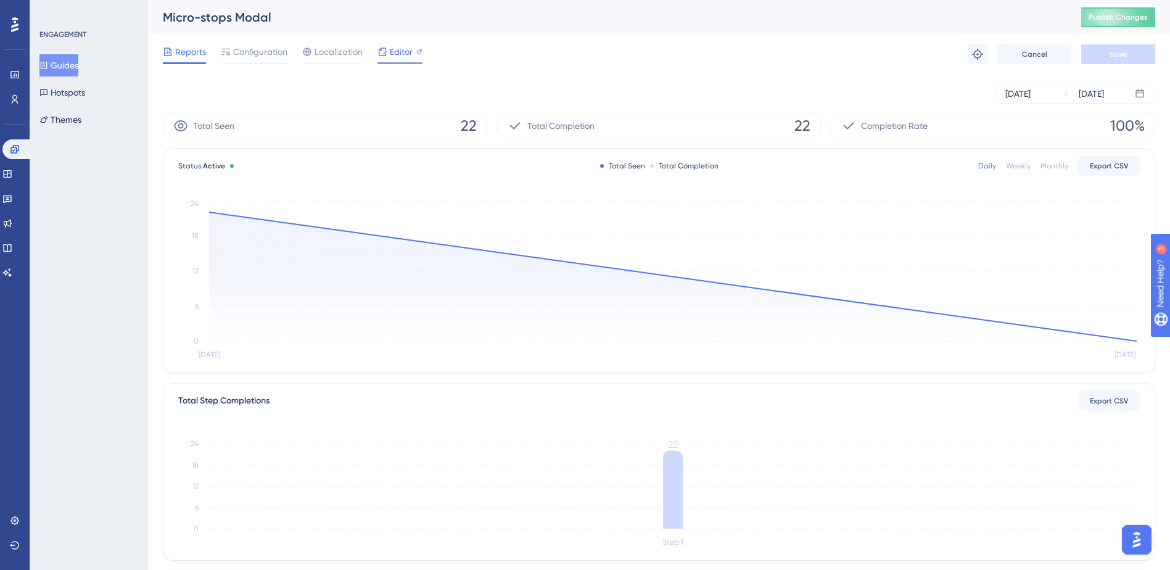
click at [377, 51] on icon at bounding box center [382, 52] width 10 height 10
drag, startPoint x: 57, startPoint y: 60, endPoint x: 72, endPoint y: 55, distance: 16.2
click at [57, 60] on button "Guides" at bounding box center [58, 65] width 39 height 22
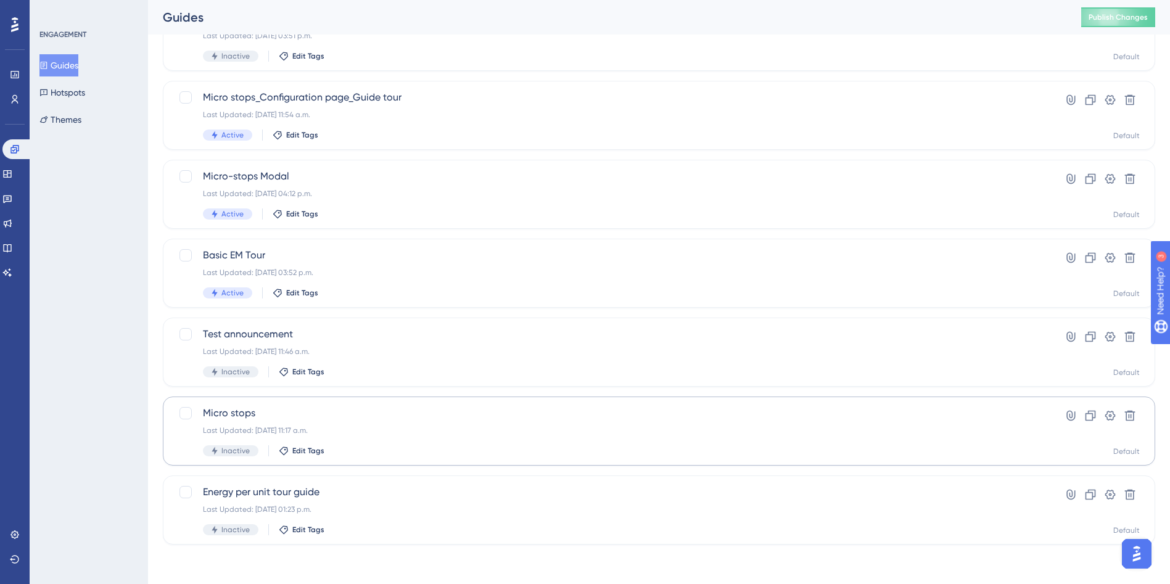
scroll to position [98, 0]
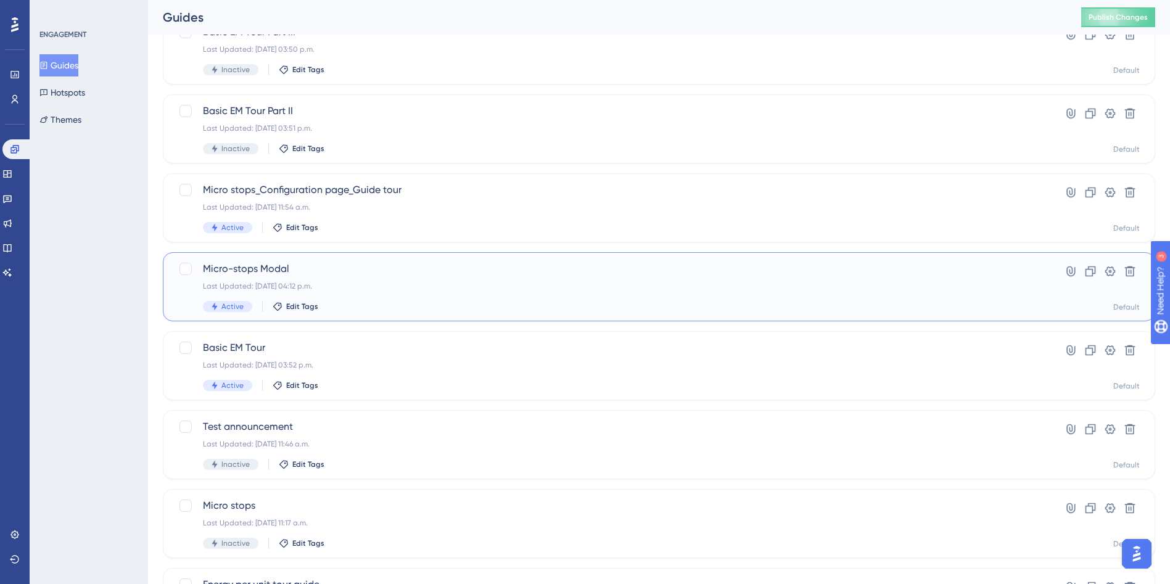
click at [276, 271] on span "Micro-stops Modal" at bounding box center [609, 268] width 813 height 15
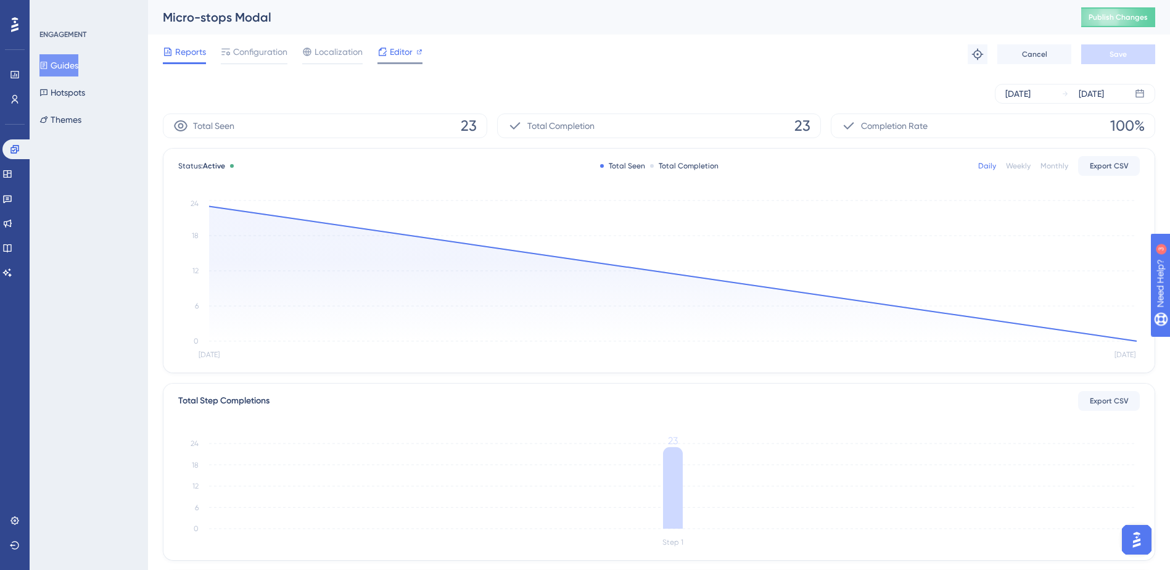
click at [408, 59] on span "Editor" at bounding box center [401, 51] width 23 height 15
click at [78, 65] on button "Guides" at bounding box center [58, 65] width 39 height 22
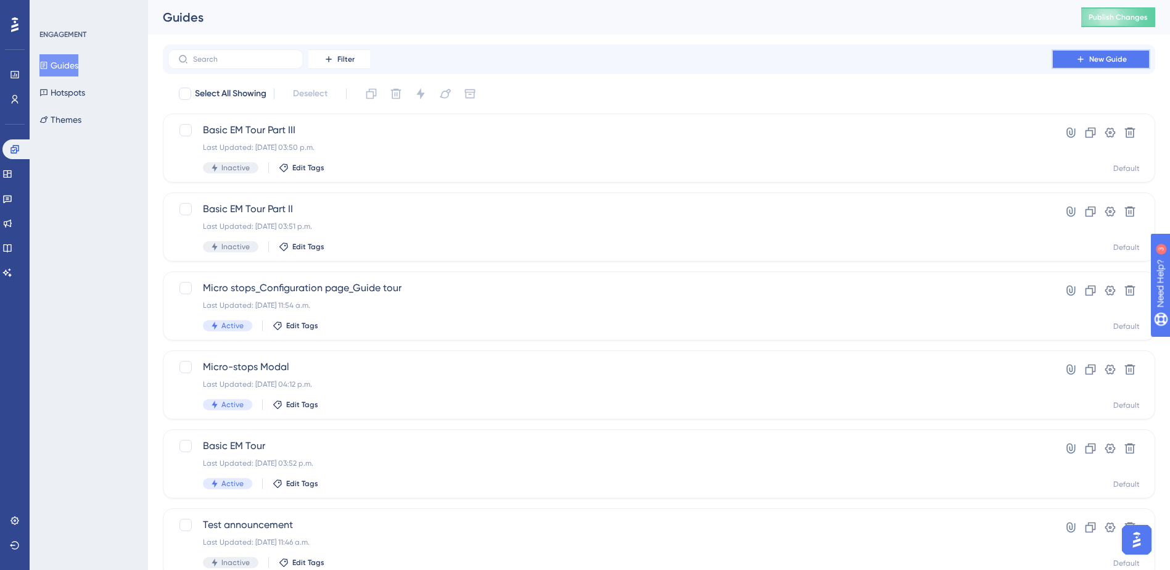
click at [1079, 64] on button "New Guide" at bounding box center [1100, 59] width 99 height 20
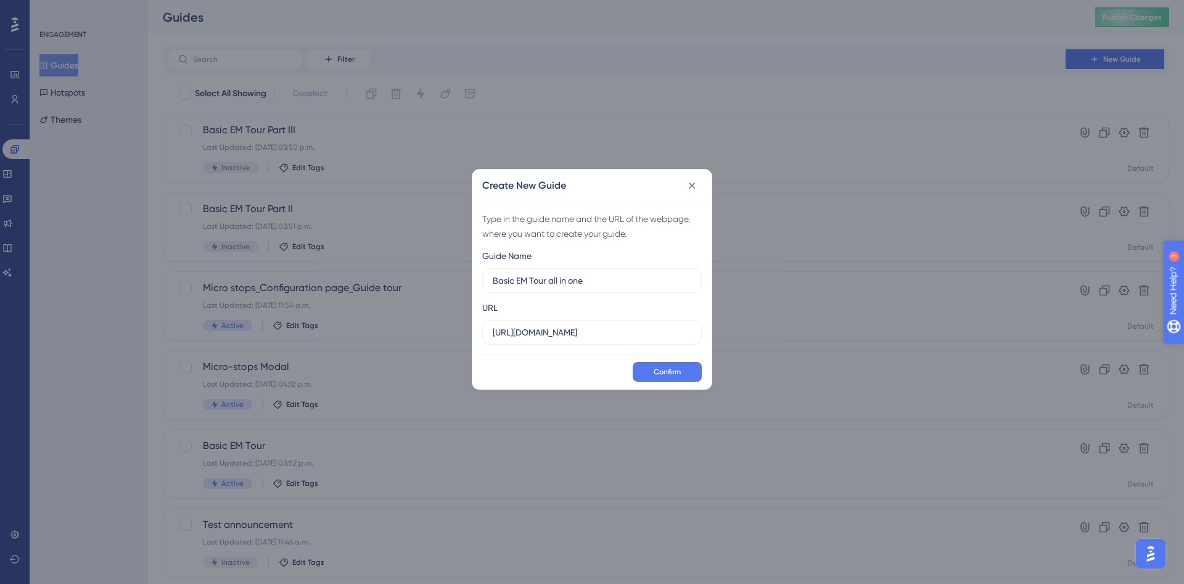
type input "Basic EM Tour all in one"
click at [692, 182] on icon at bounding box center [692, 185] width 12 height 12
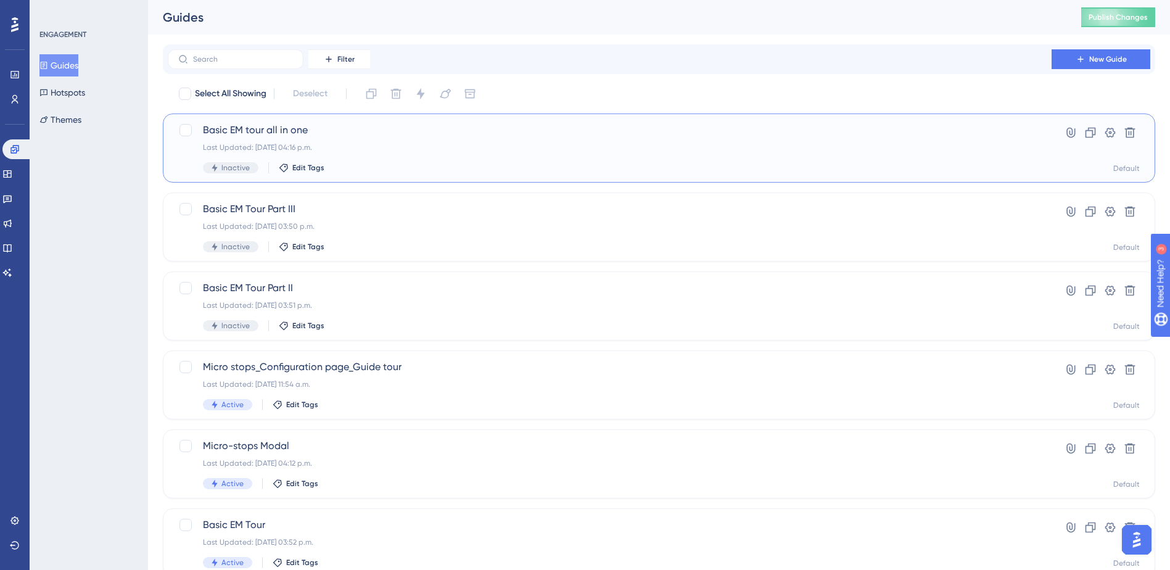
click at [317, 126] on span "Basic EM tour all in one" at bounding box center [609, 130] width 813 height 15
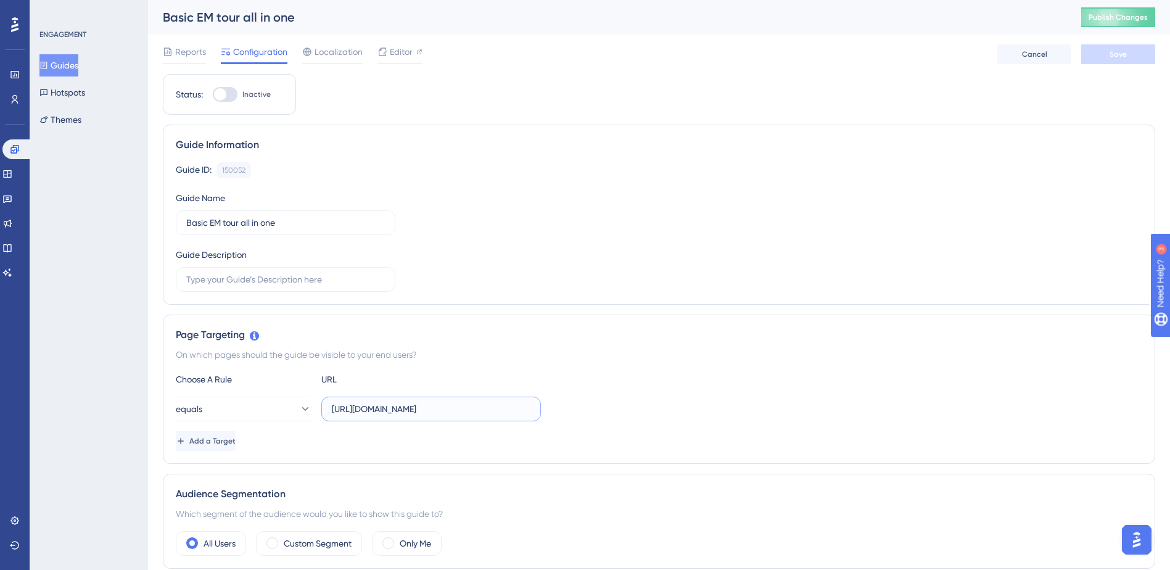
click at [461, 409] on input "https://app.sensorfact.nl/electricity/analysis/power" at bounding box center [431, 409] width 199 height 14
click at [502, 403] on input "https://app.sensorfact.nl/electricity/analysis/power" at bounding box center [431, 409] width 199 height 14
click at [423, 549] on label "Only Me" at bounding box center [415, 543] width 31 height 15
click at [1095, 54] on button "Save" at bounding box center [1118, 54] width 74 height 20
click at [1128, 16] on button "Publish Changes" at bounding box center [1118, 17] width 74 height 20
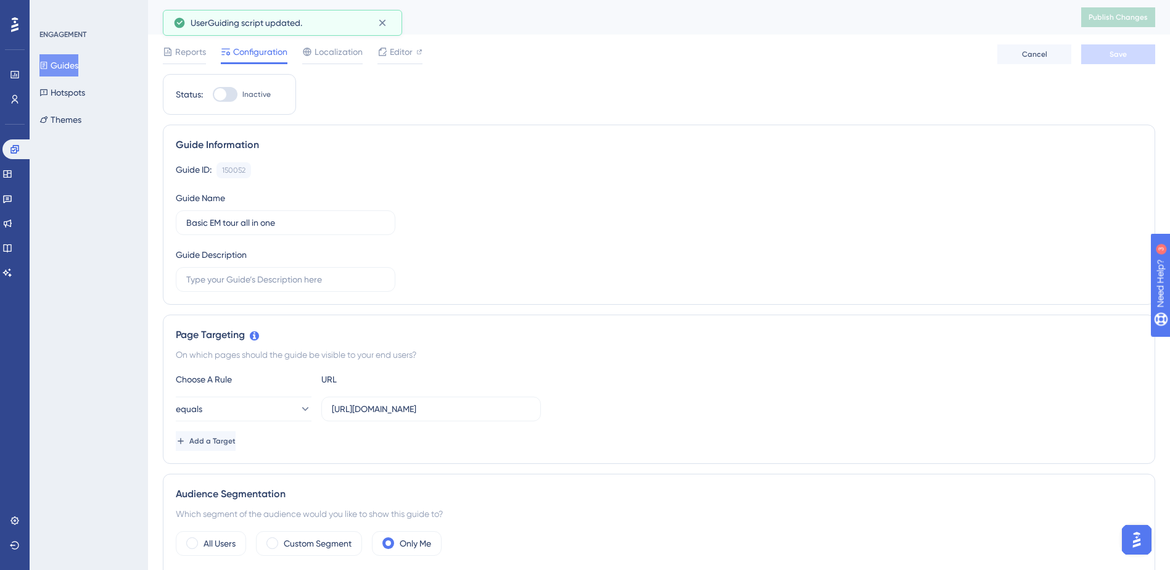
click at [76, 67] on button "Guides" at bounding box center [58, 65] width 39 height 22
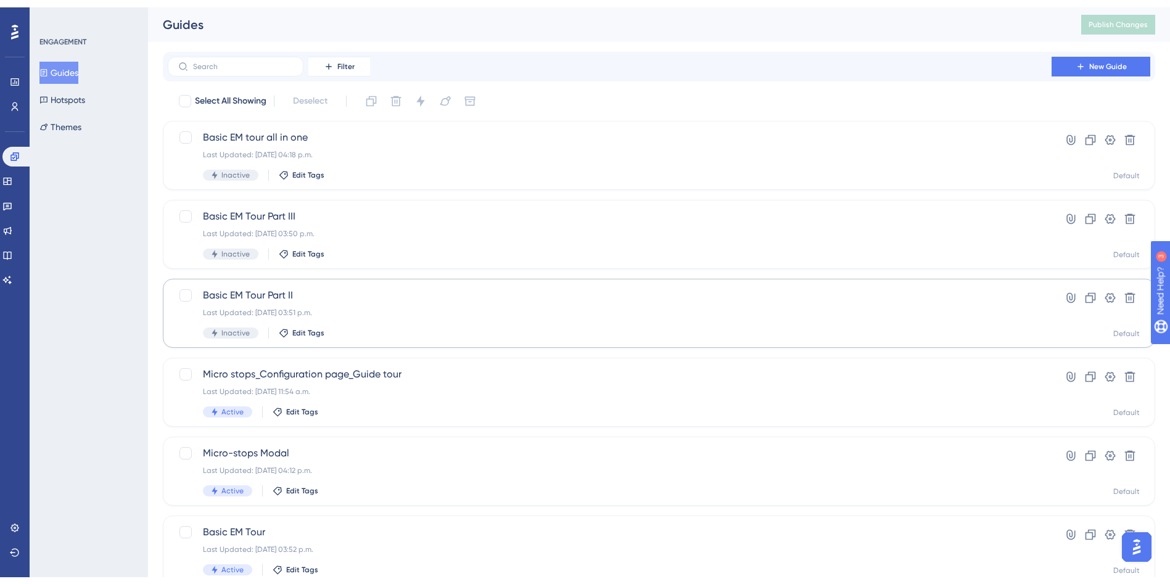
scroll to position [92, 0]
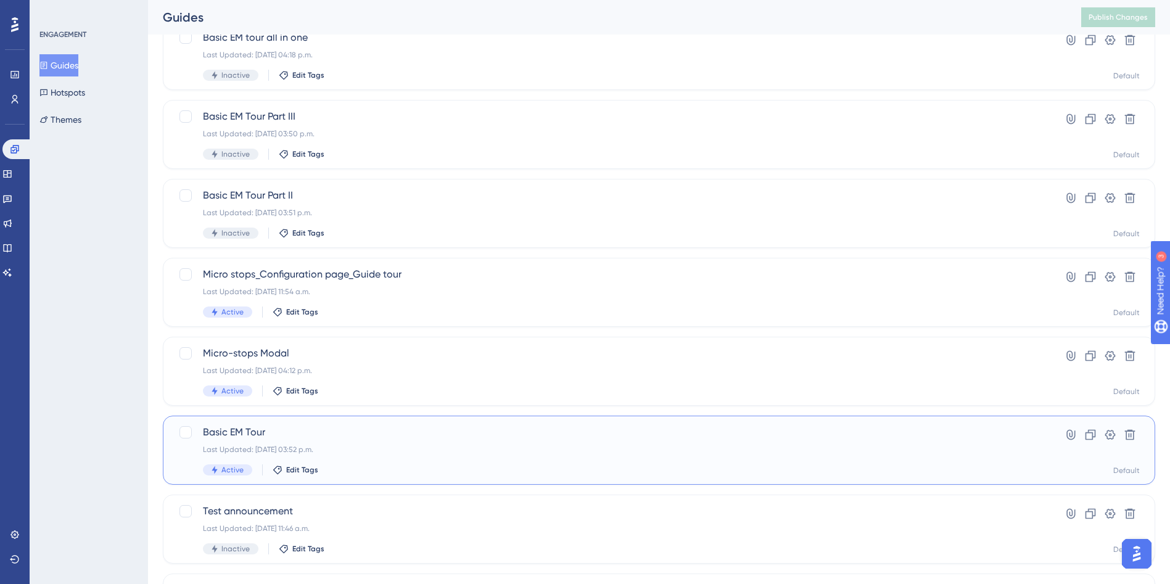
click at [342, 453] on div "Last Updated: 14 aug 2025 03:52 p.m." at bounding box center [609, 450] width 813 height 10
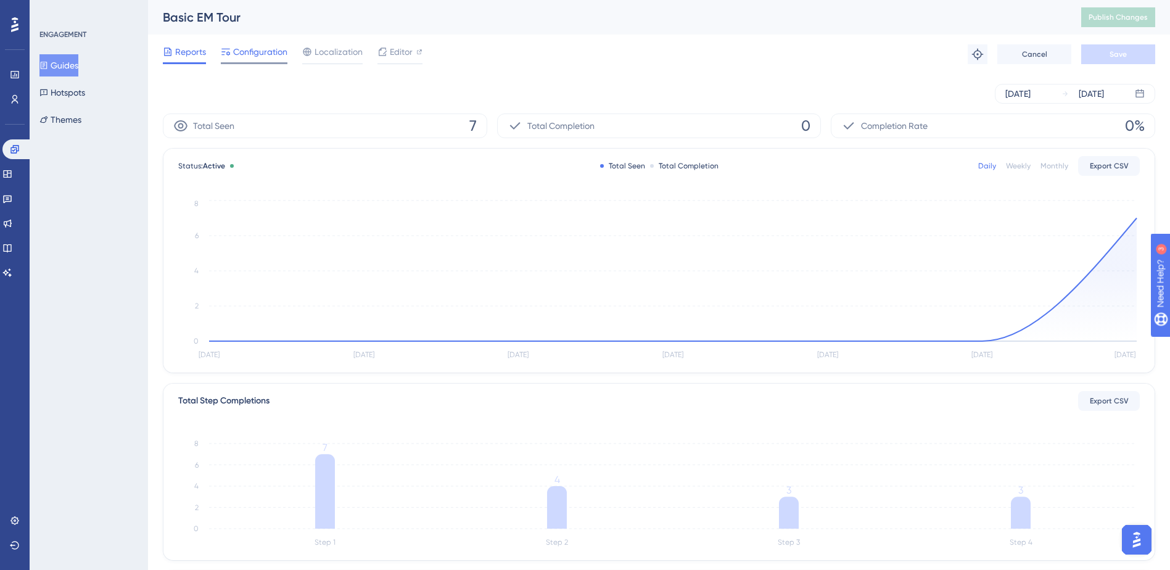
click at [235, 47] on span "Configuration" at bounding box center [260, 51] width 54 height 15
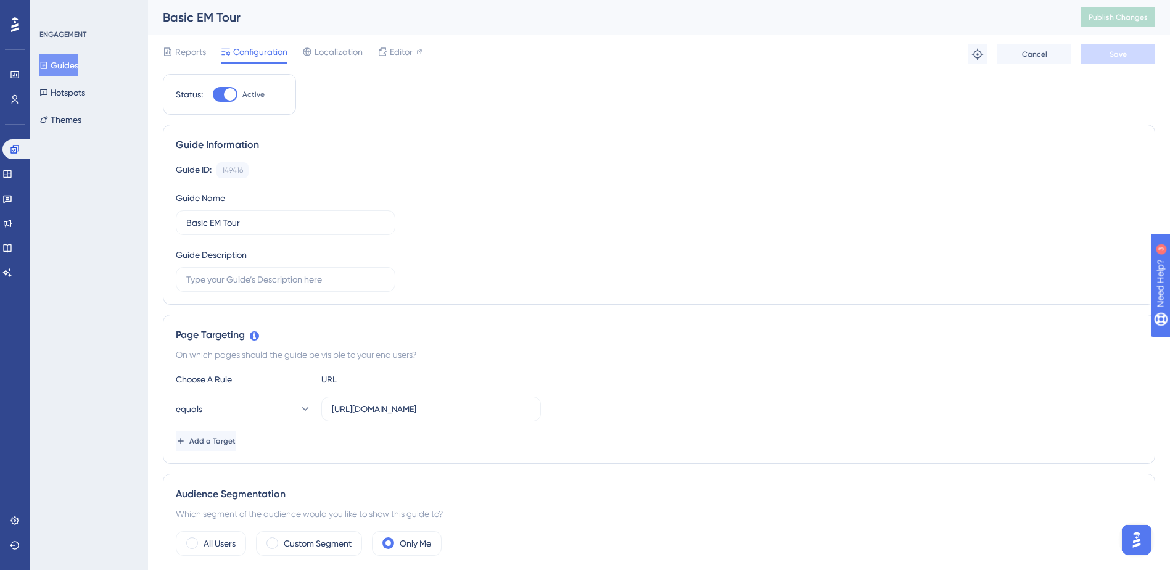
click at [226, 94] on div at bounding box center [230, 94] width 12 height 12
click at [213, 94] on input "Active" at bounding box center [212, 94] width 1 height 1
checkbox input "false"
click at [1148, 58] on button "Save" at bounding box center [1118, 54] width 74 height 20
click at [1147, 17] on span "Publish Changes" at bounding box center [1117, 17] width 59 height 10
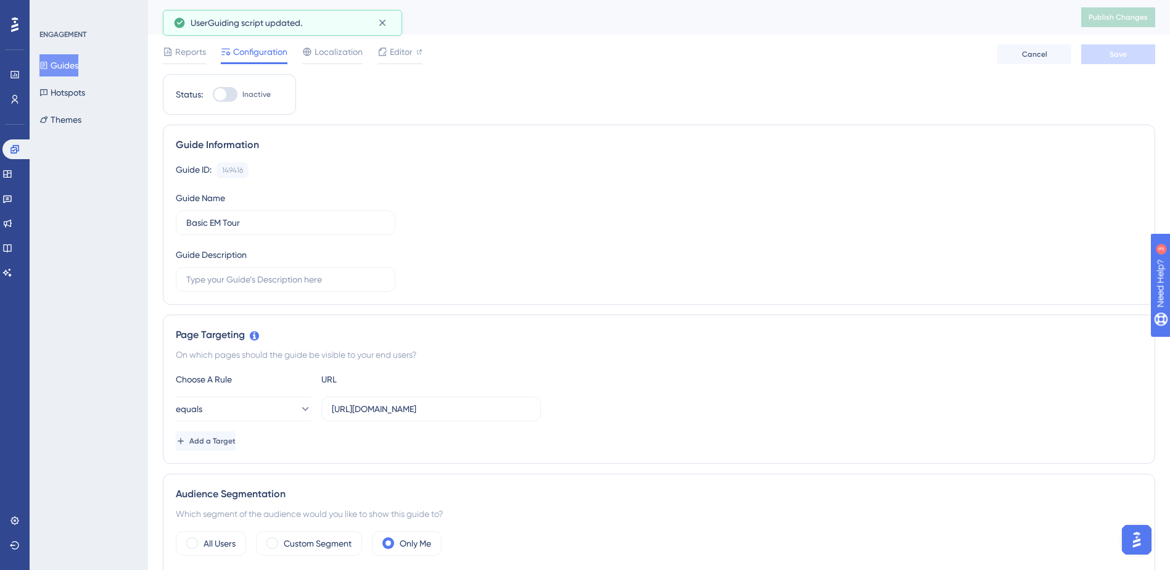
click at [69, 62] on button "Guides" at bounding box center [58, 65] width 39 height 22
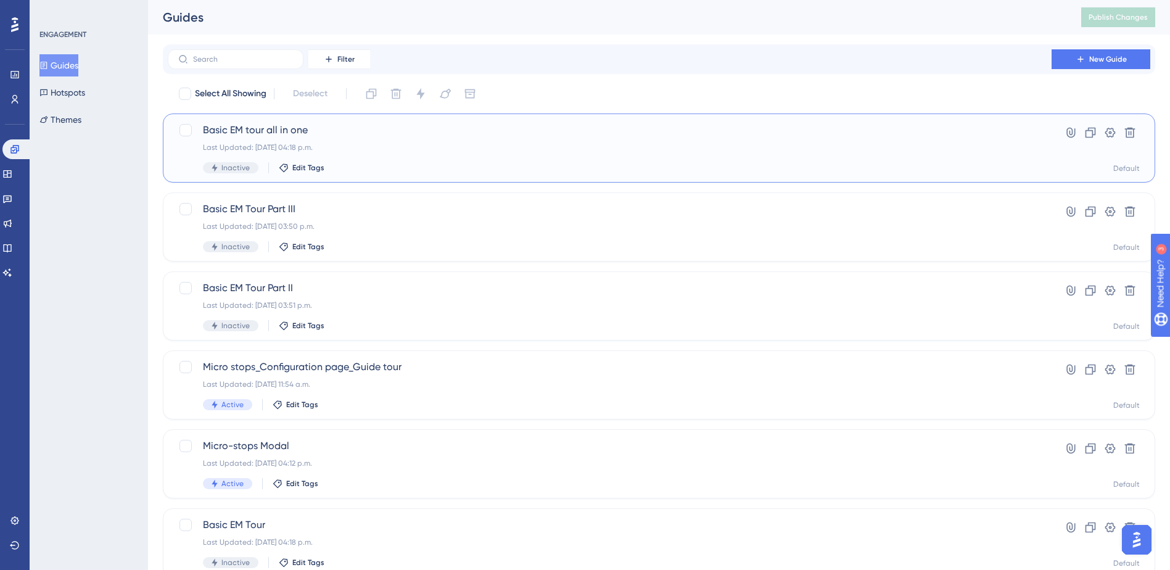
click at [290, 146] on div "Last Updated: 14 aug 2025 04:18 p.m." at bounding box center [609, 147] width 813 height 10
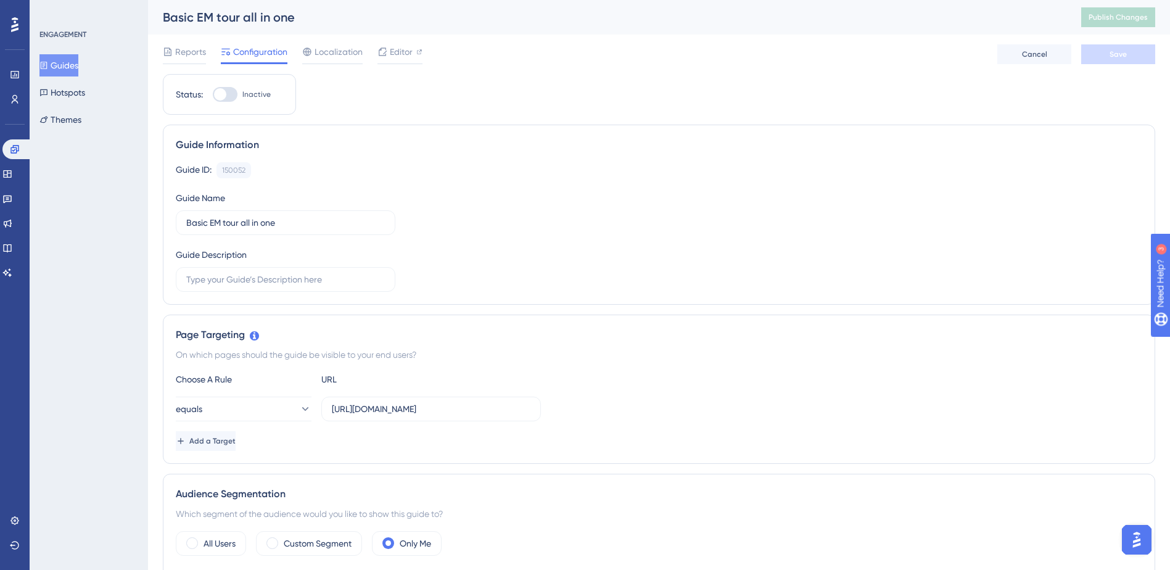
click at [237, 90] on div at bounding box center [225, 94] width 25 height 15
click at [213, 94] on input "Inactive" at bounding box center [212, 94] width 1 height 1
checkbox input "true"
click at [1131, 57] on button "Save" at bounding box center [1118, 54] width 74 height 20
click at [1133, 15] on span "Publish Changes" at bounding box center [1117, 17] width 59 height 10
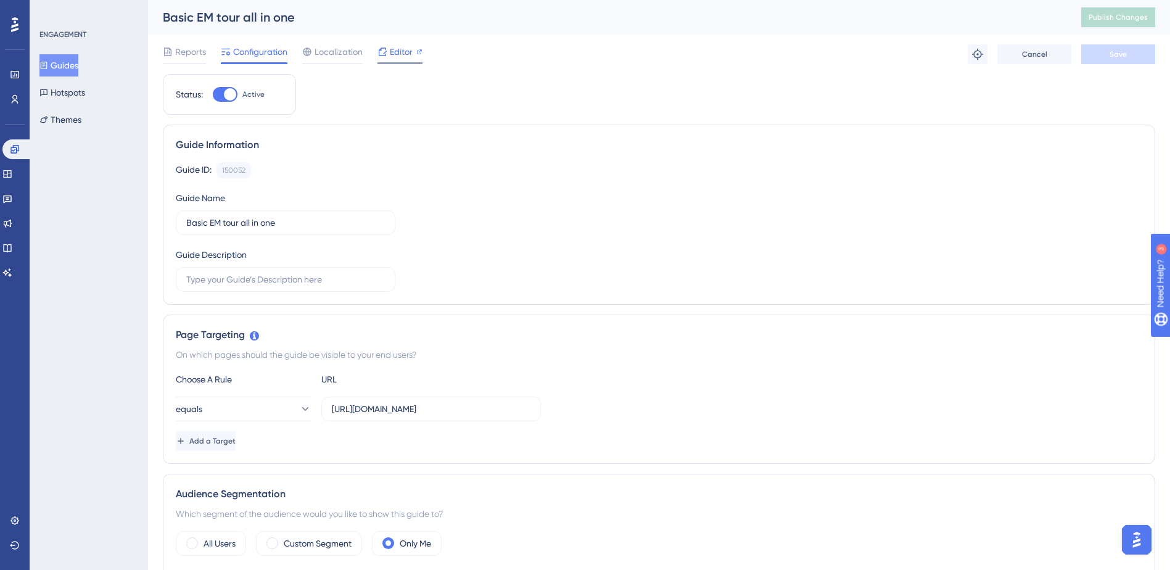
click at [412, 54] on div "Editor" at bounding box center [399, 51] width 45 height 15
click at [74, 68] on button "Guides" at bounding box center [58, 65] width 39 height 22
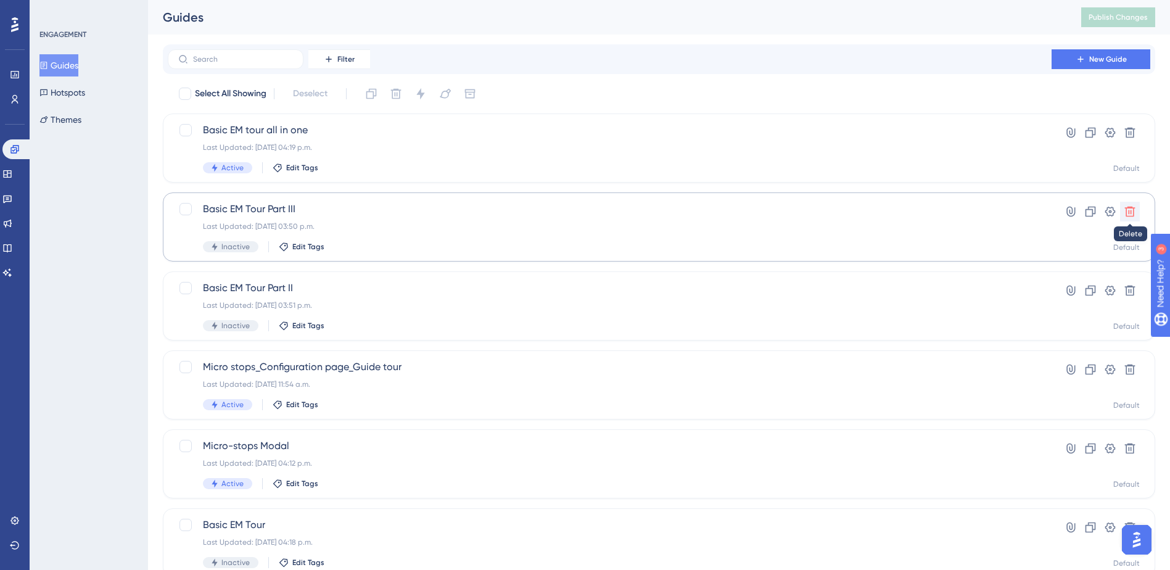
click at [1131, 212] on icon at bounding box center [1129, 211] width 12 height 12
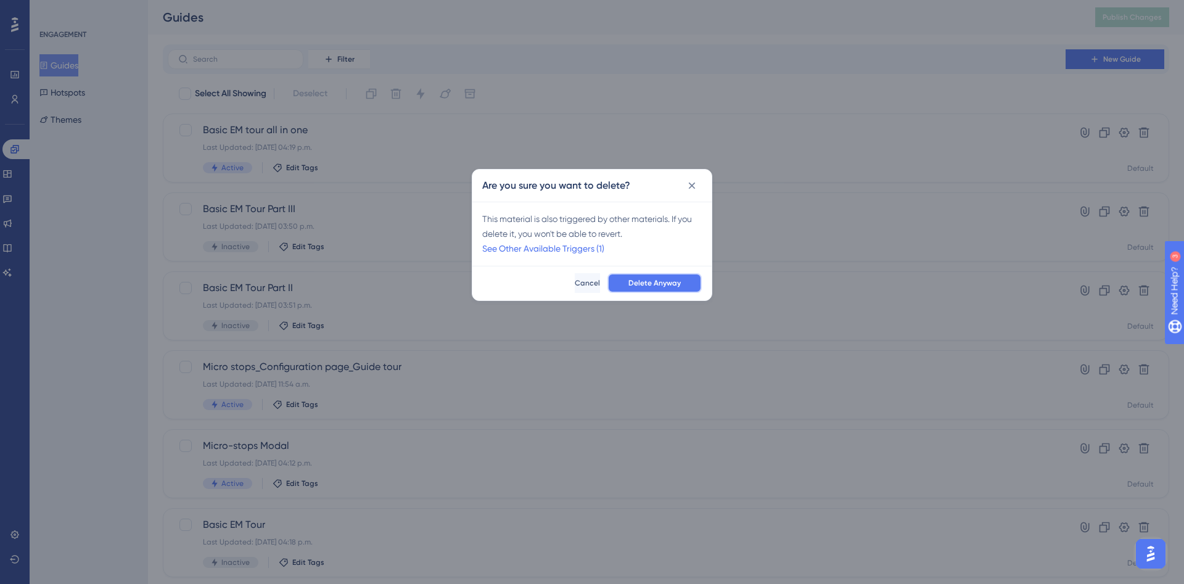
click at [671, 284] on span "Delete Anyway" at bounding box center [654, 283] width 52 height 10
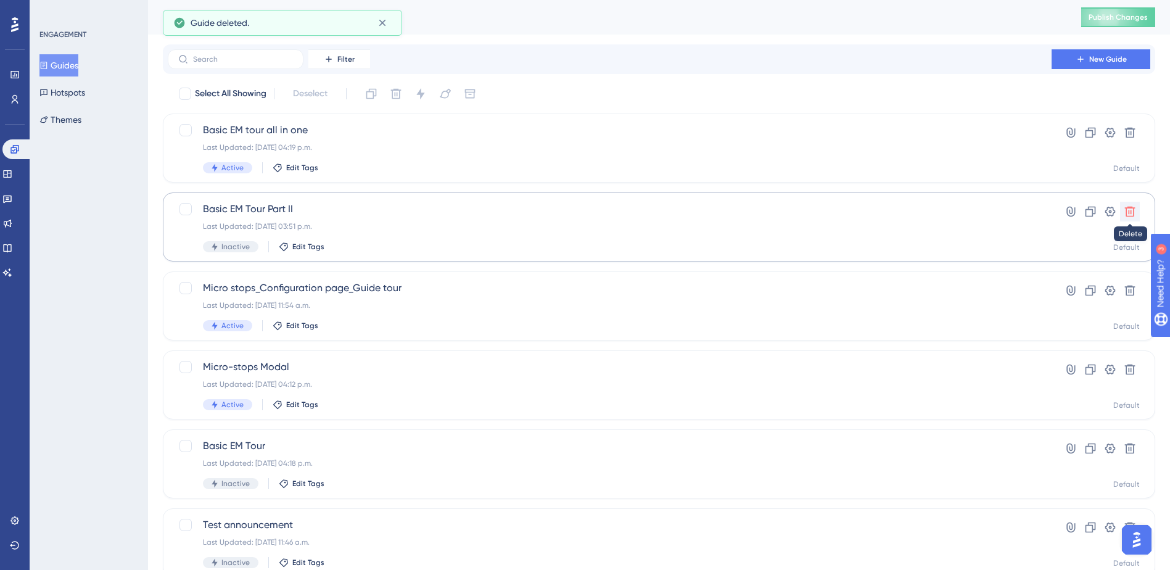
click at [1128, 211] on icon at bounding box center [1129, 211] width 12 height 12
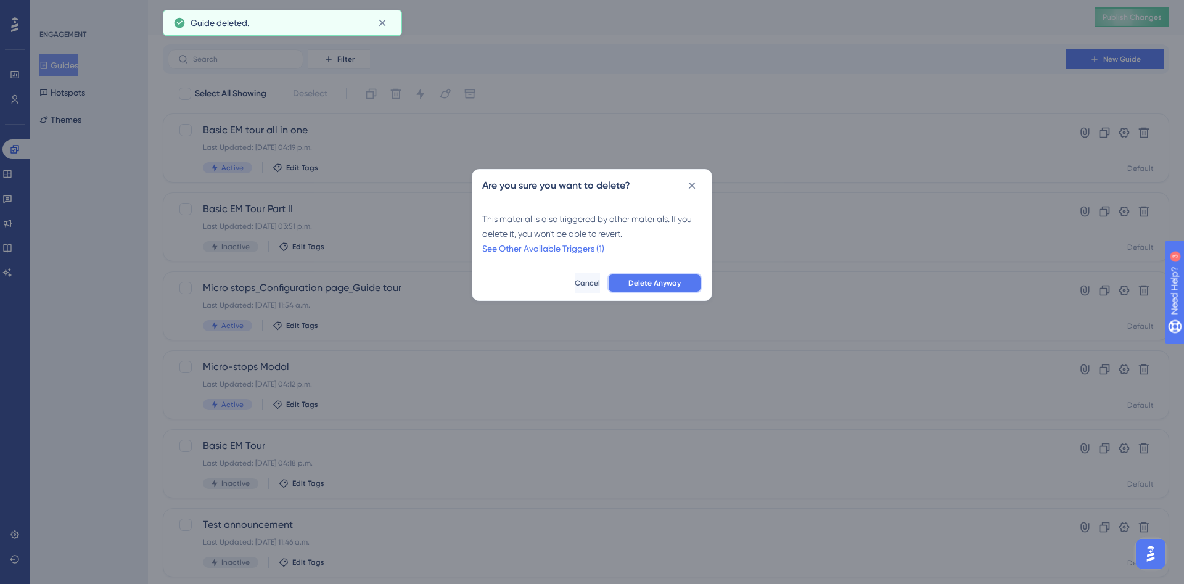
click at [690, 290] on button "Delete Anyway" at bounding box center [654, 283] width 94 height 20
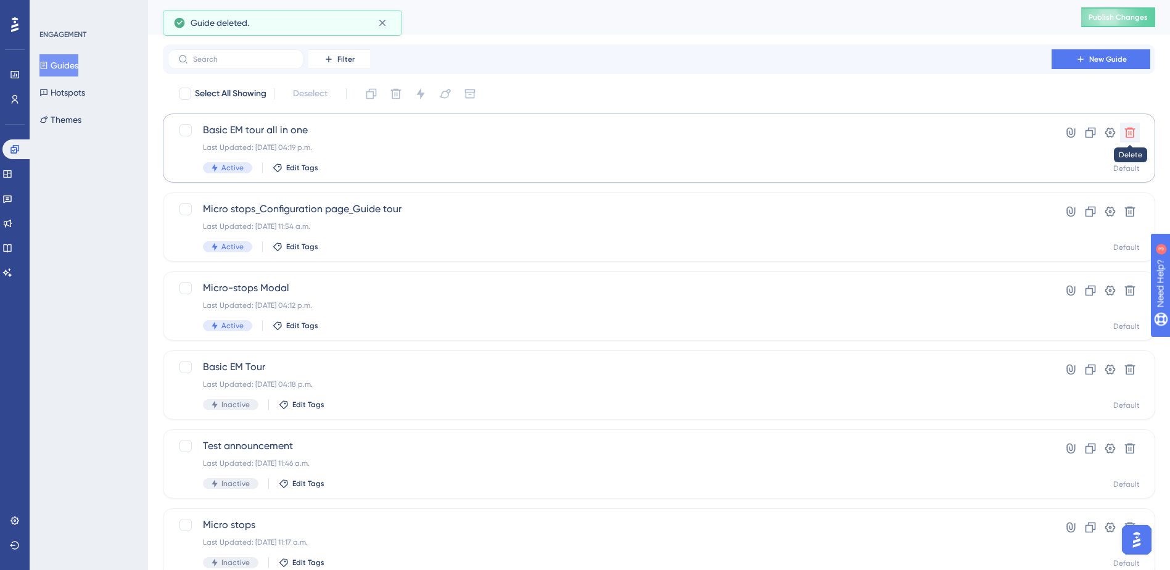
click at [1129, 132] on icon at bounding box center [1130, 133] width 10 height 10
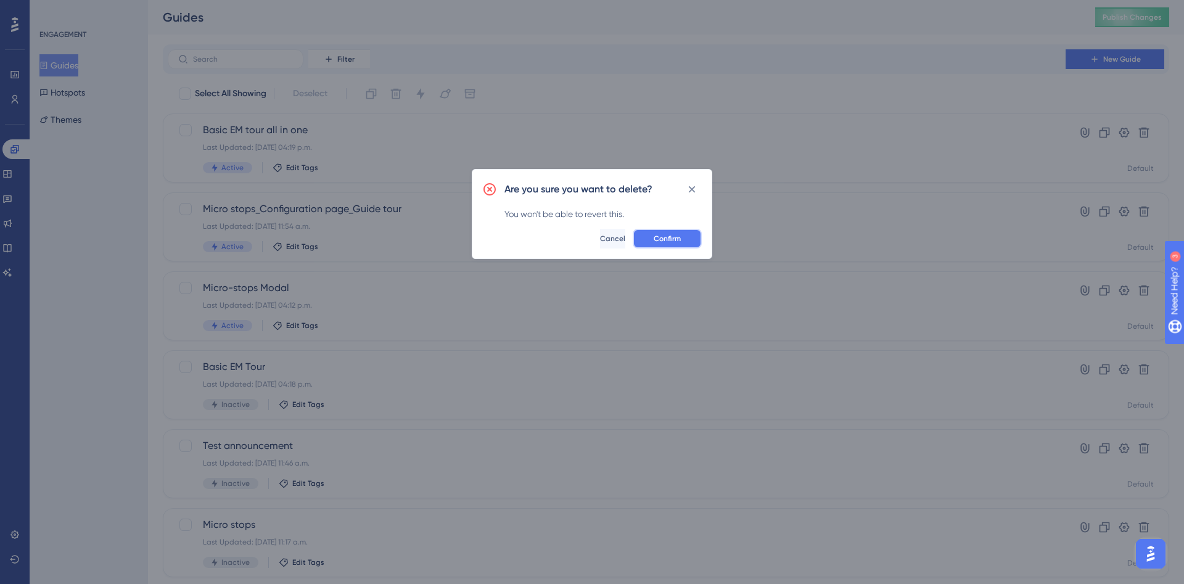
click at [680, 239] on span "Confirm" at bounding box center [667, 239] width 27 height 10
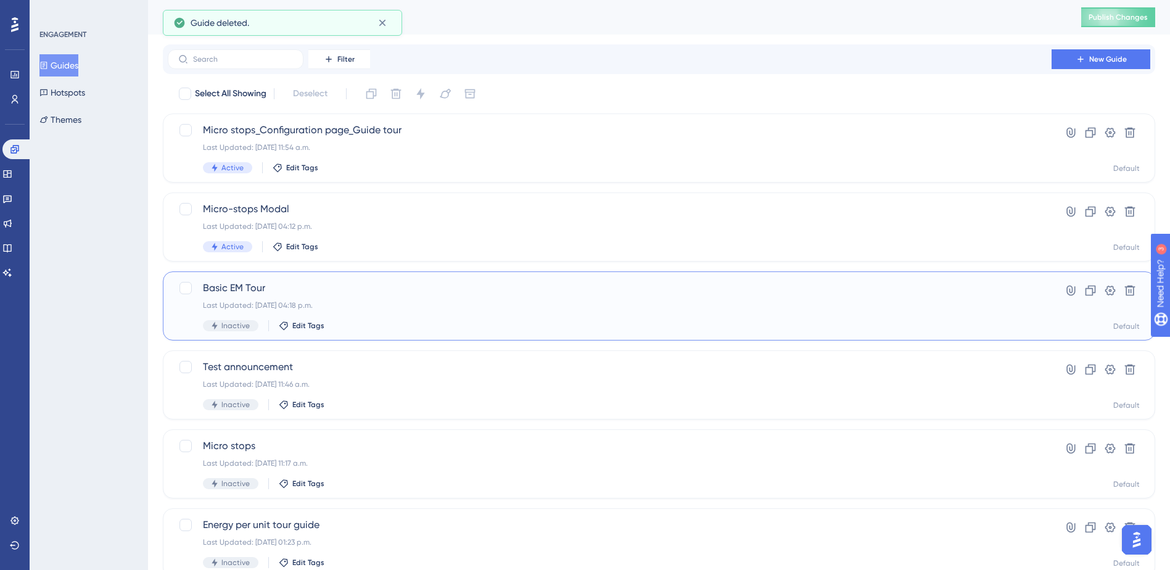
click at [386, 311] on div "Basic EM Tour Last Updated: 14 aug 2025 04:18 p.m. Inactive Edit Tags" at bounding box center [609, 306] width 813 height 51
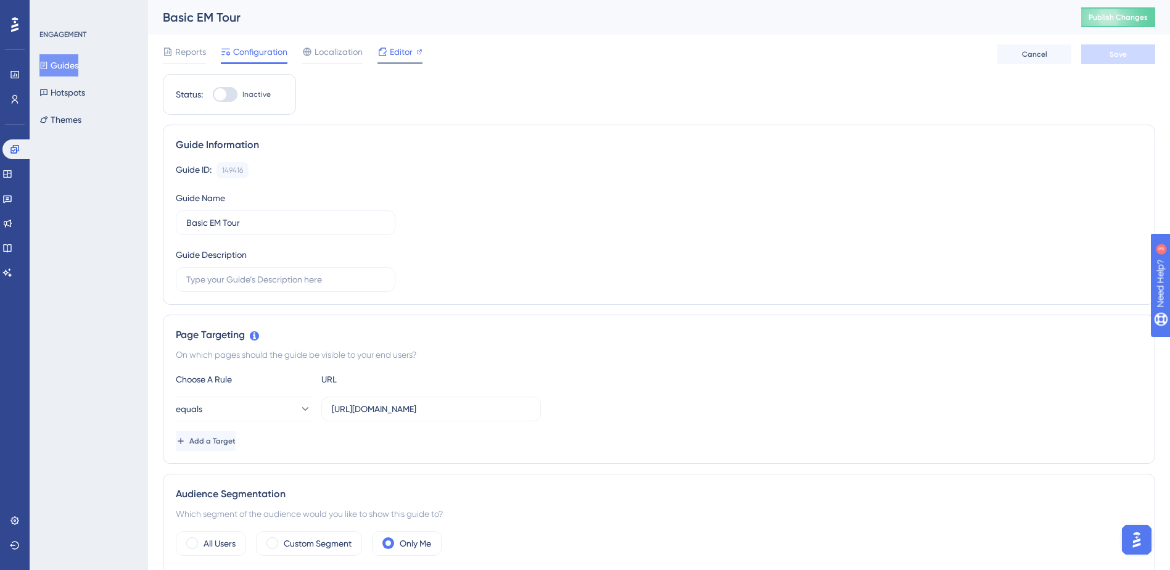
click at [417, 49] on icon at bounding box center [419, 52] width 6 height 6
click at [486, 407] on input "https://app.sensorfact.nl/electricity/analysis/power" at bounding box center [431, 409] width 199 height 14
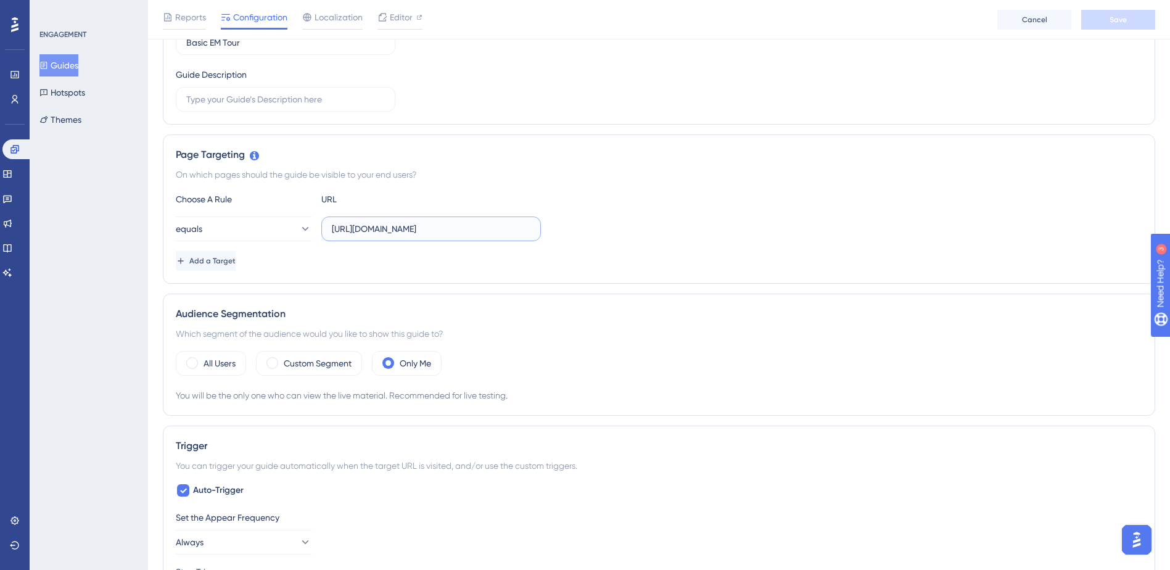
scroll to position [277, 0]
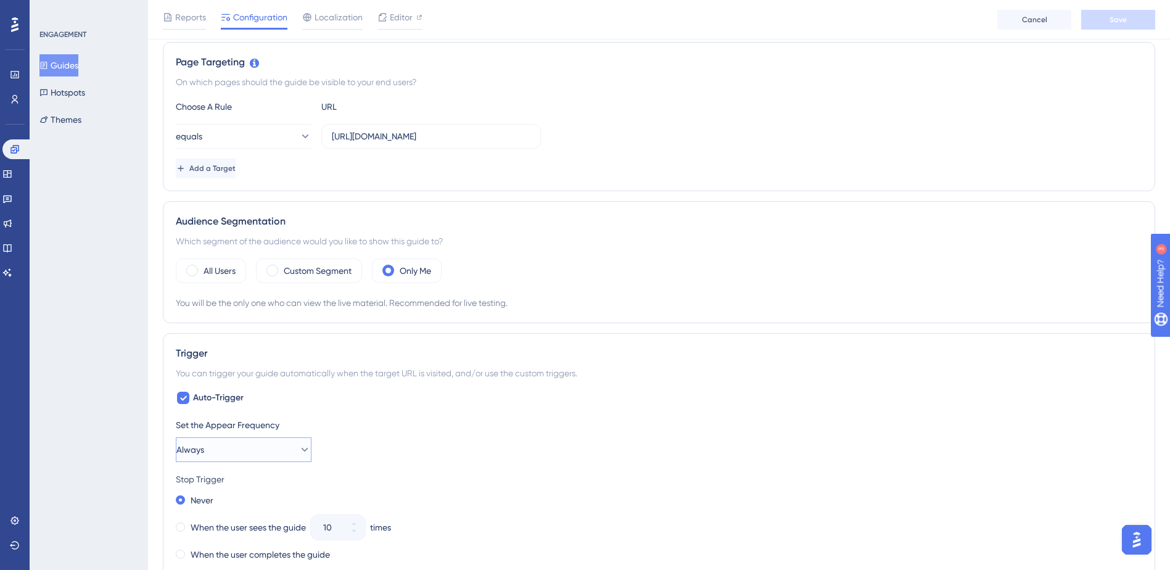
click at [230, 453] on button "Always" at bounding box center [244, 449] width 136 height 25
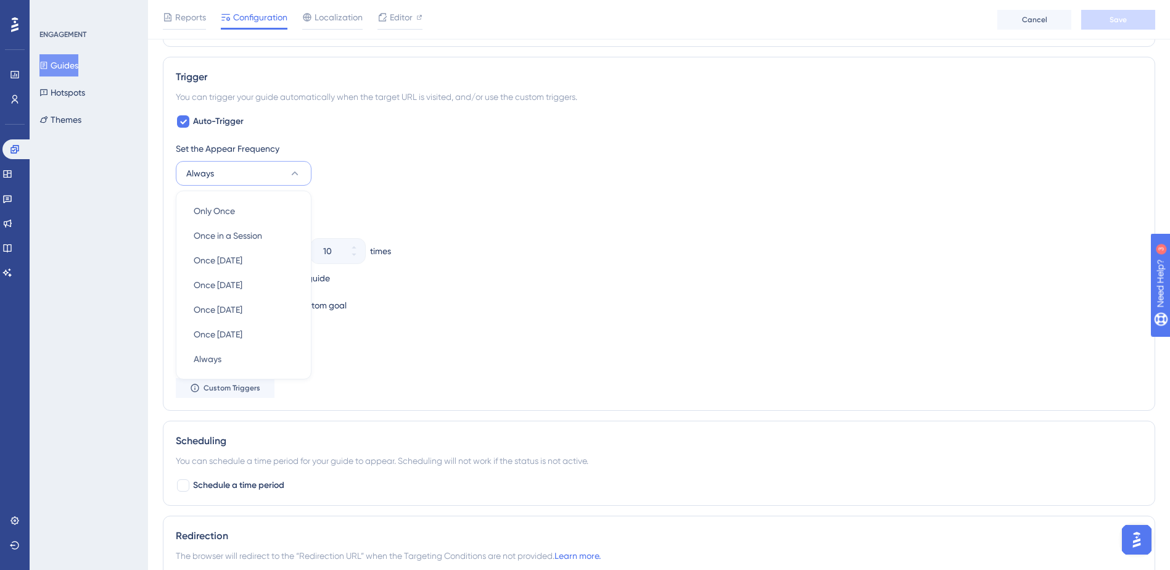
click at [552, 365] on div "Set the Display Priority This option will set the display priority between auto…" at bounding box center [659, 346] width 966 height 44
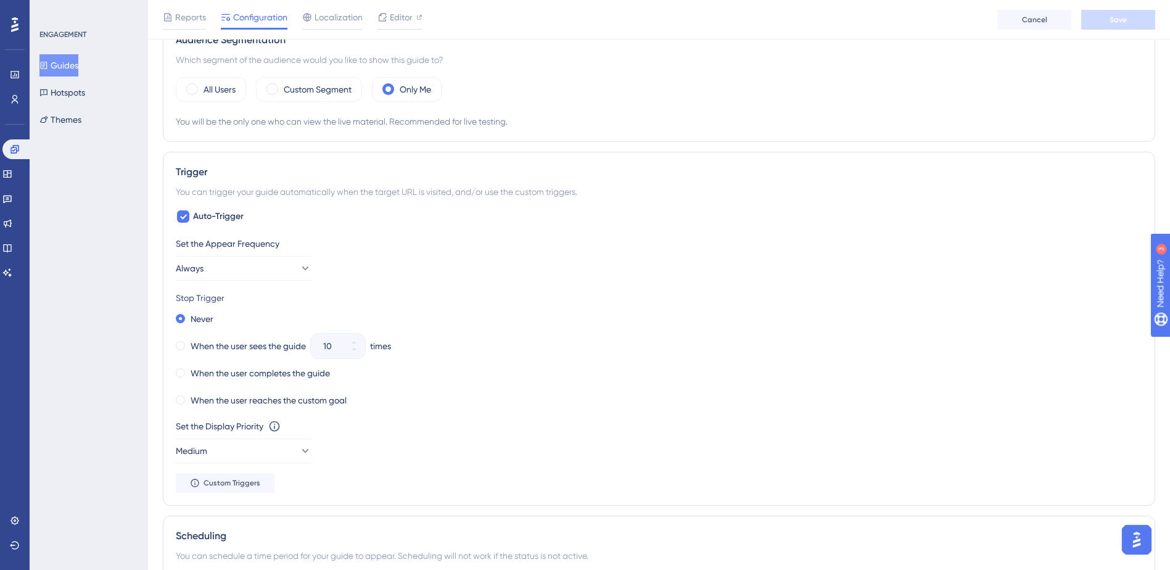
scroll to position [462, 0]
